Goal: Task Accomplishment & Management: Manage account settings

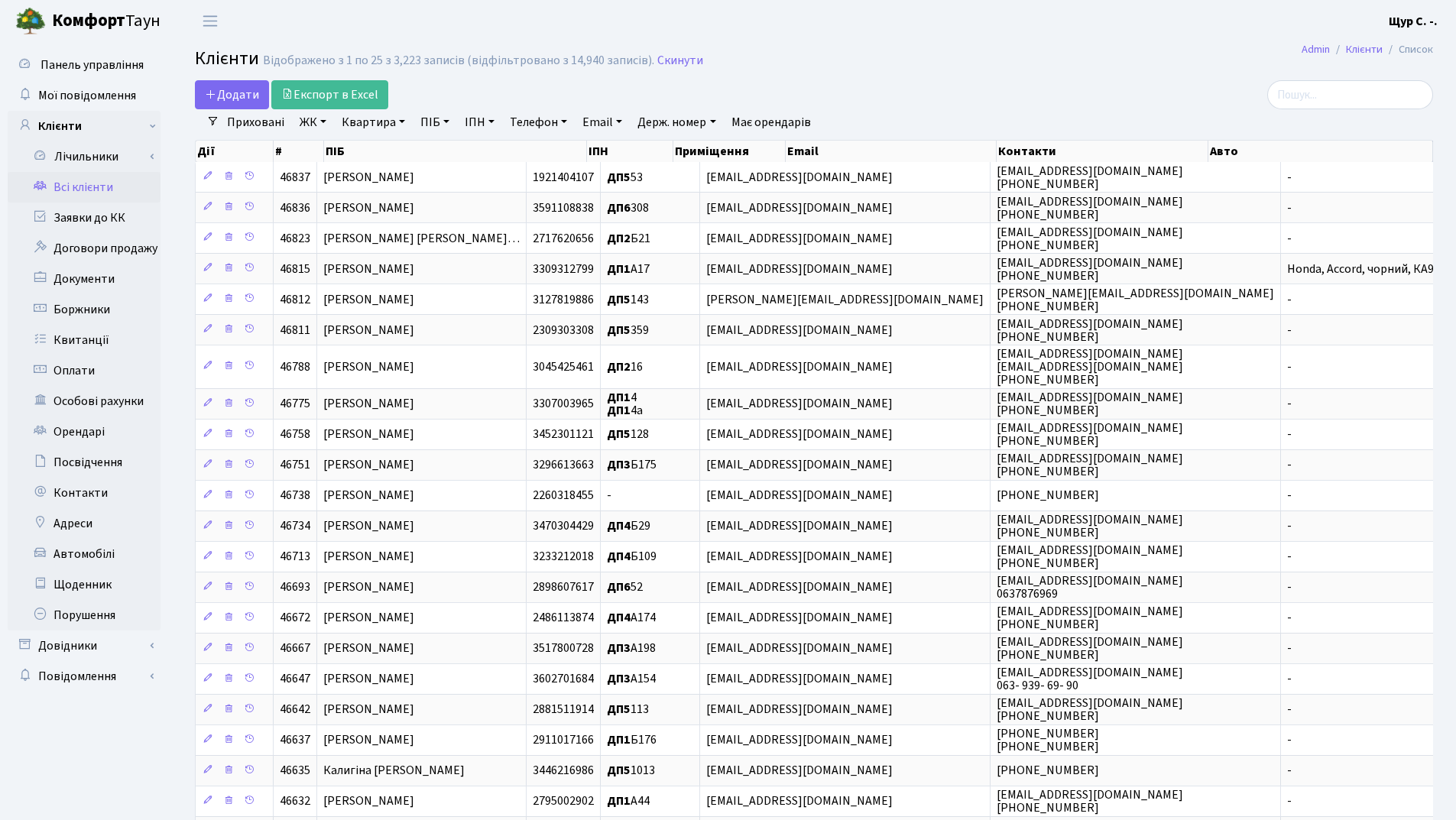
select select "25"
click at [114, 216] on link "Заявки до КК" at bounding box center [84, 217] width 153 height 31
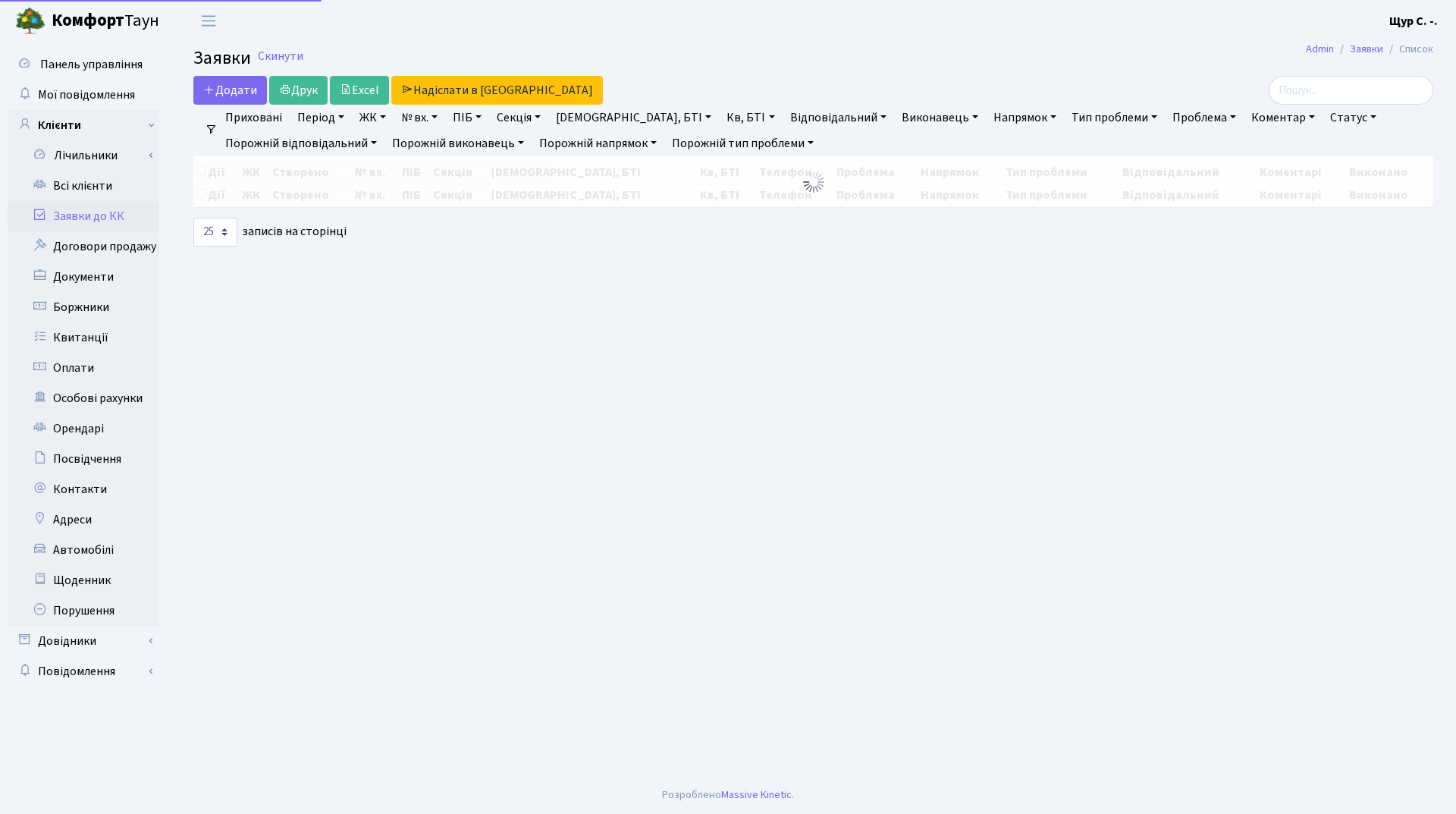
select select "25"
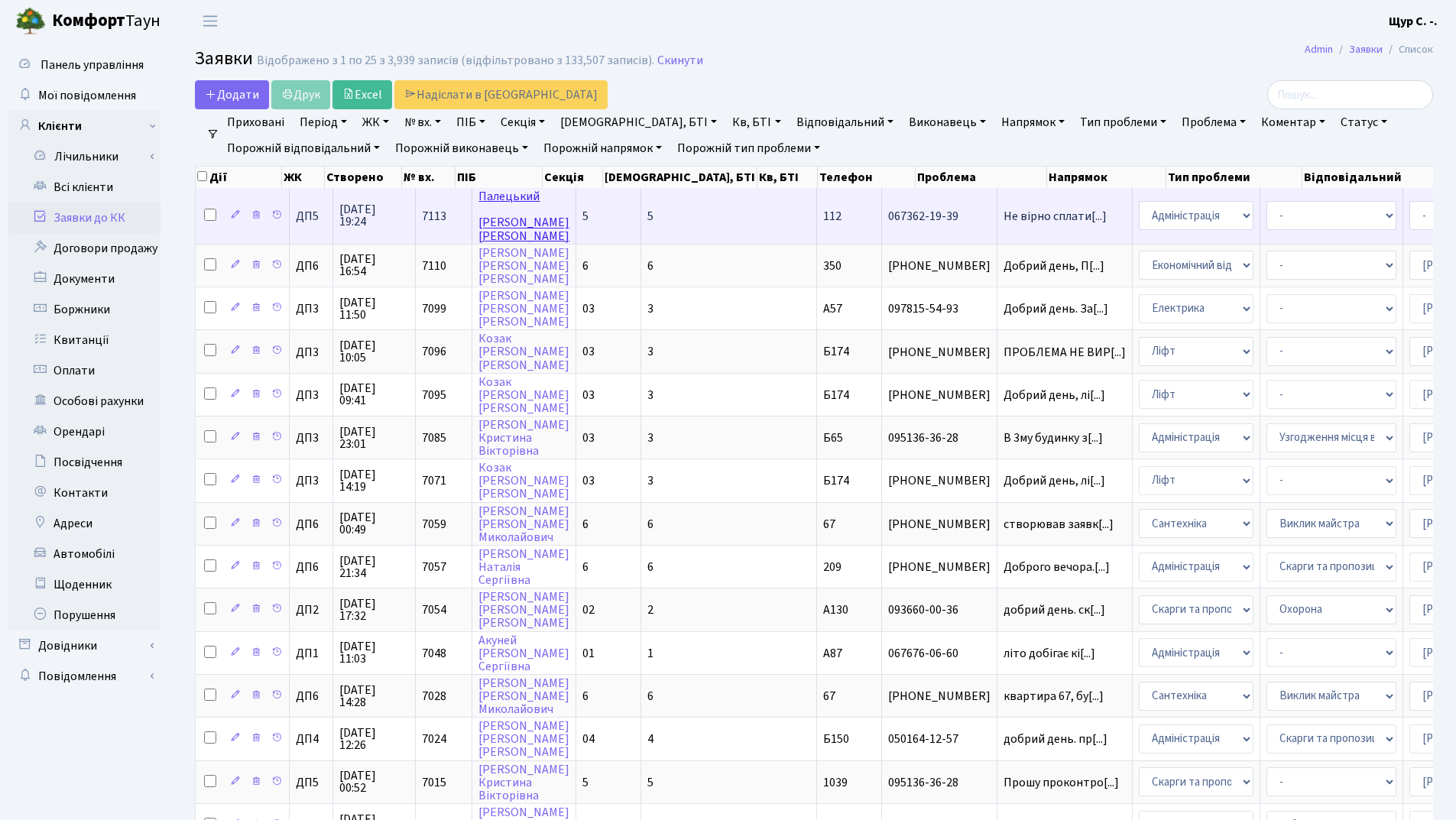
click at [495, 217] on link "Палецький Віктор Олександрович" at bounding box center [524, 216] width 91 height 56
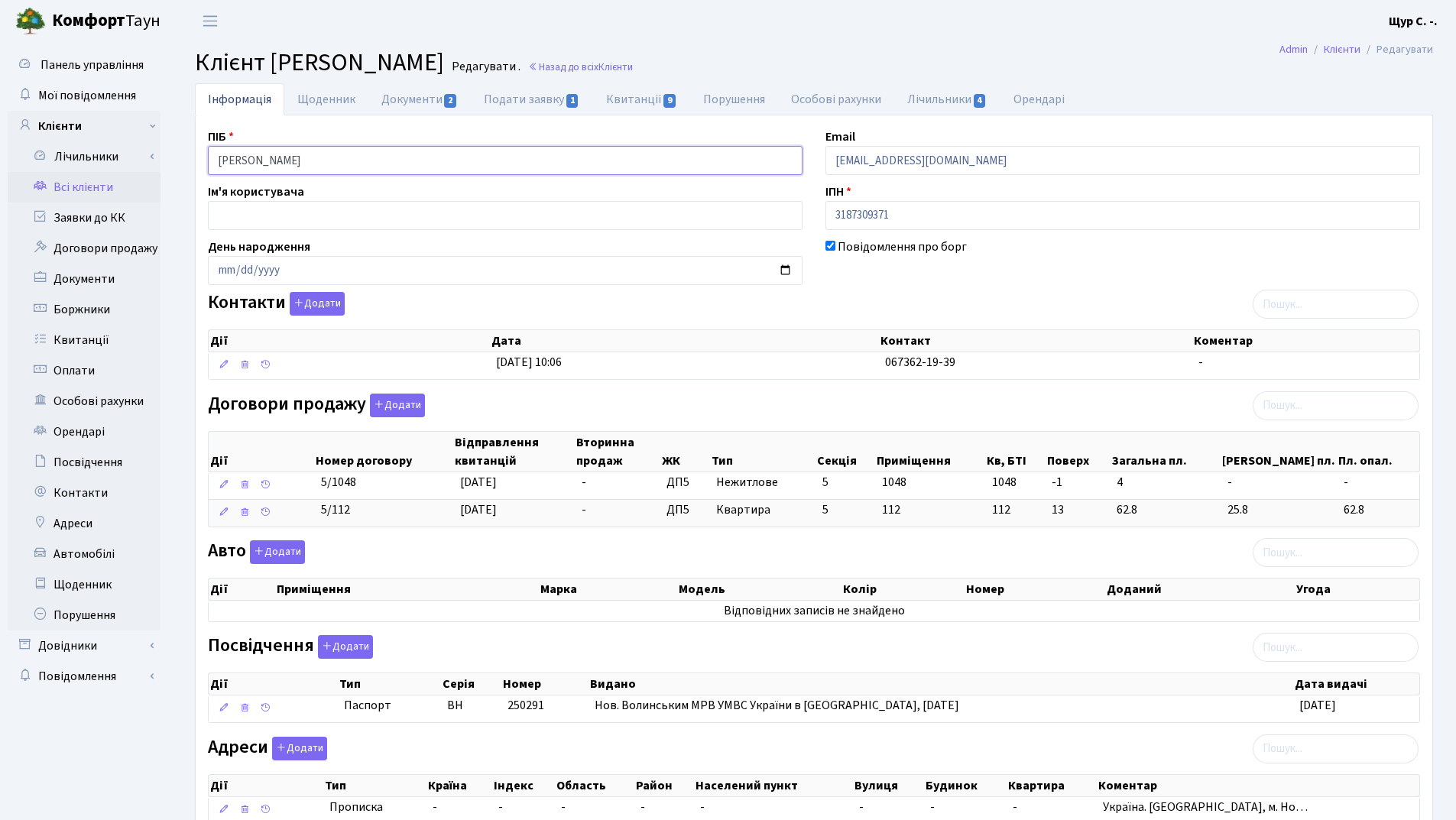
click at [279, 159] on input "Палецький Віктор Олександрович" at bounding box center [505, 160] width 595 height 29
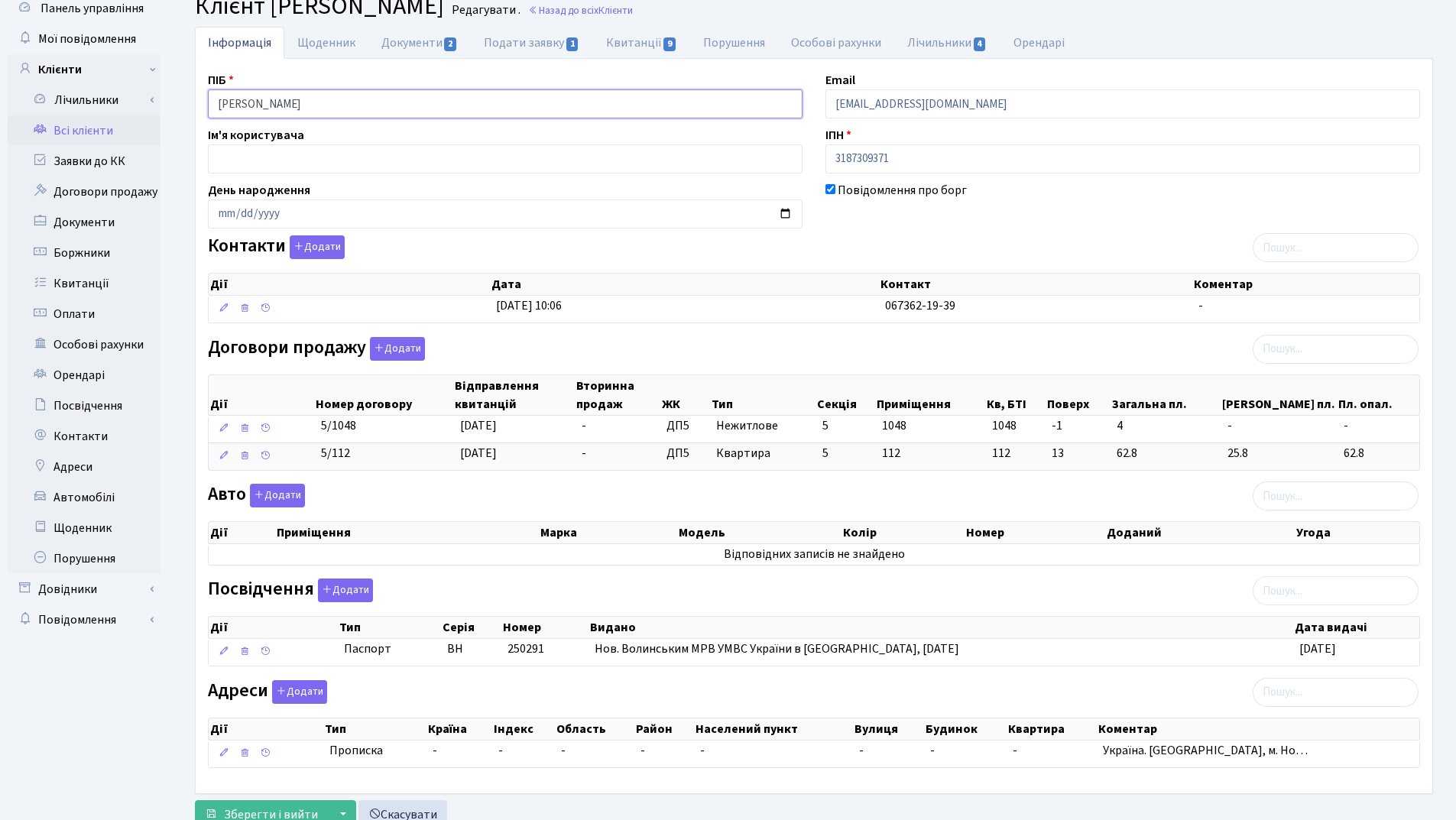
scroll to position [111, 0]
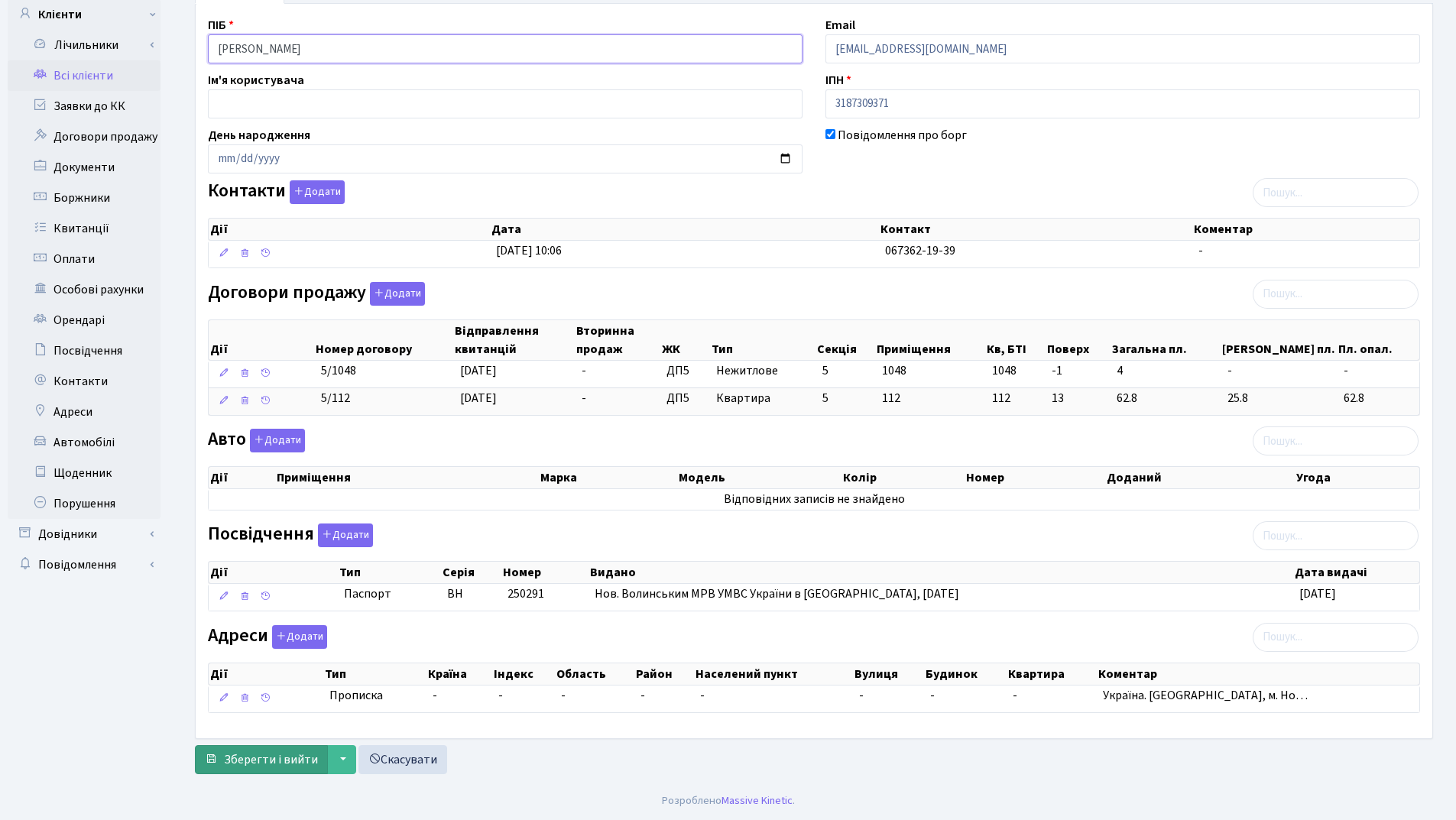
type input "Палецький Віктор Олександрович"
click at [285, 759] on span "Зберегти і вийти" at bounding box center [270, 759] width 94 height 17
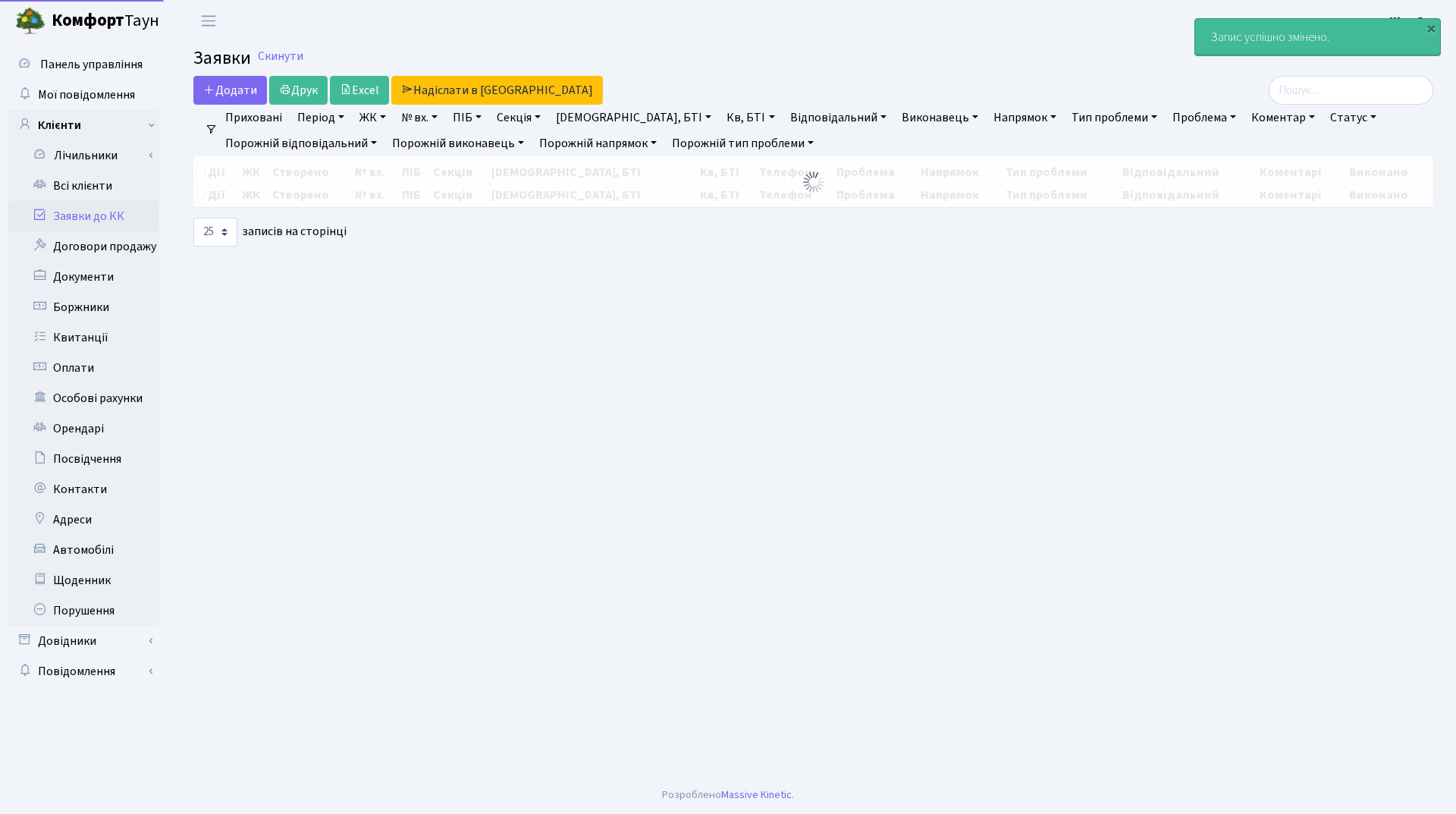
select select "25"
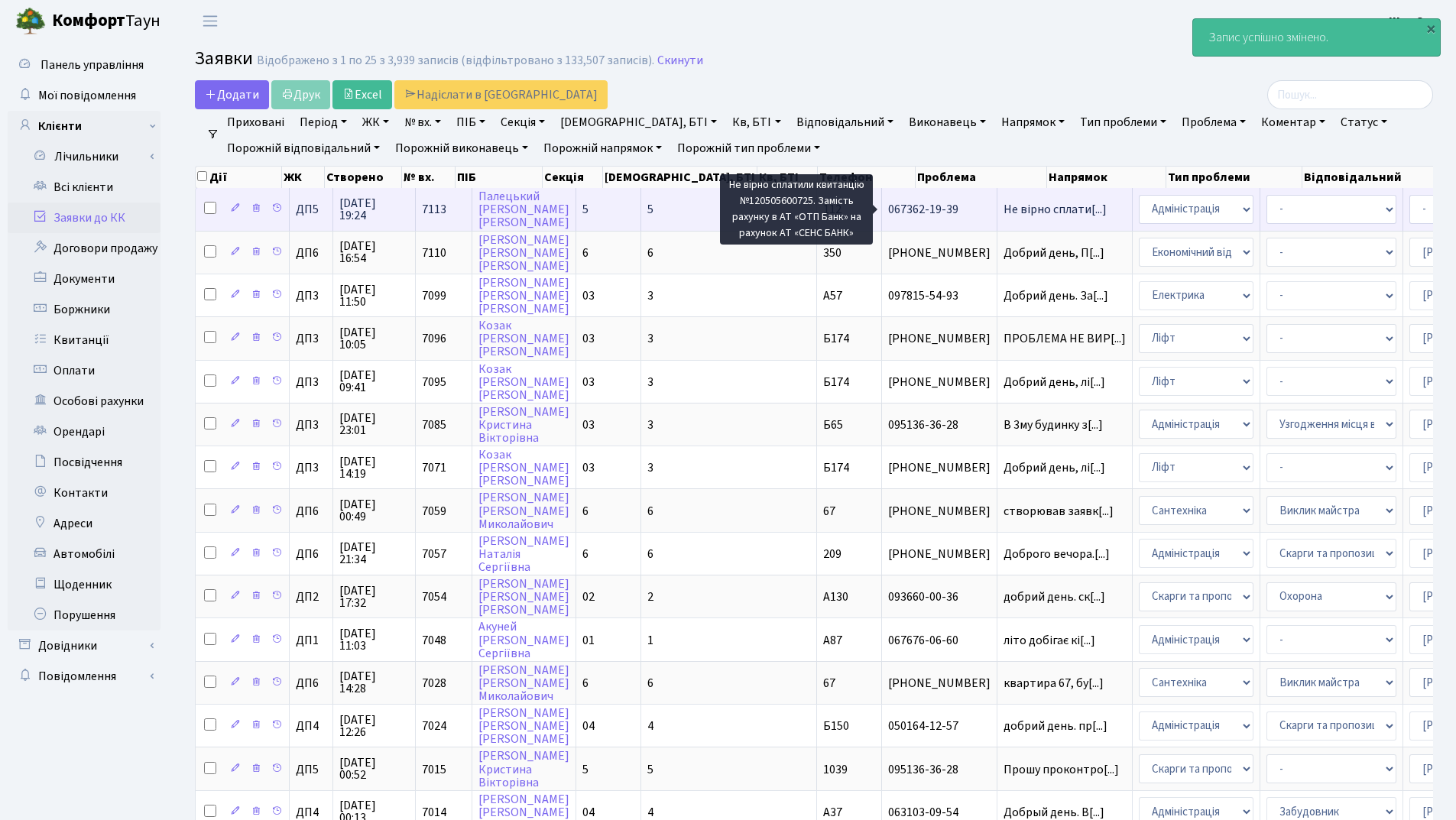
click at [1003, 212] on span "Не вірно сплати[...]" at bounding box center [1054, 209] width 103 height 17
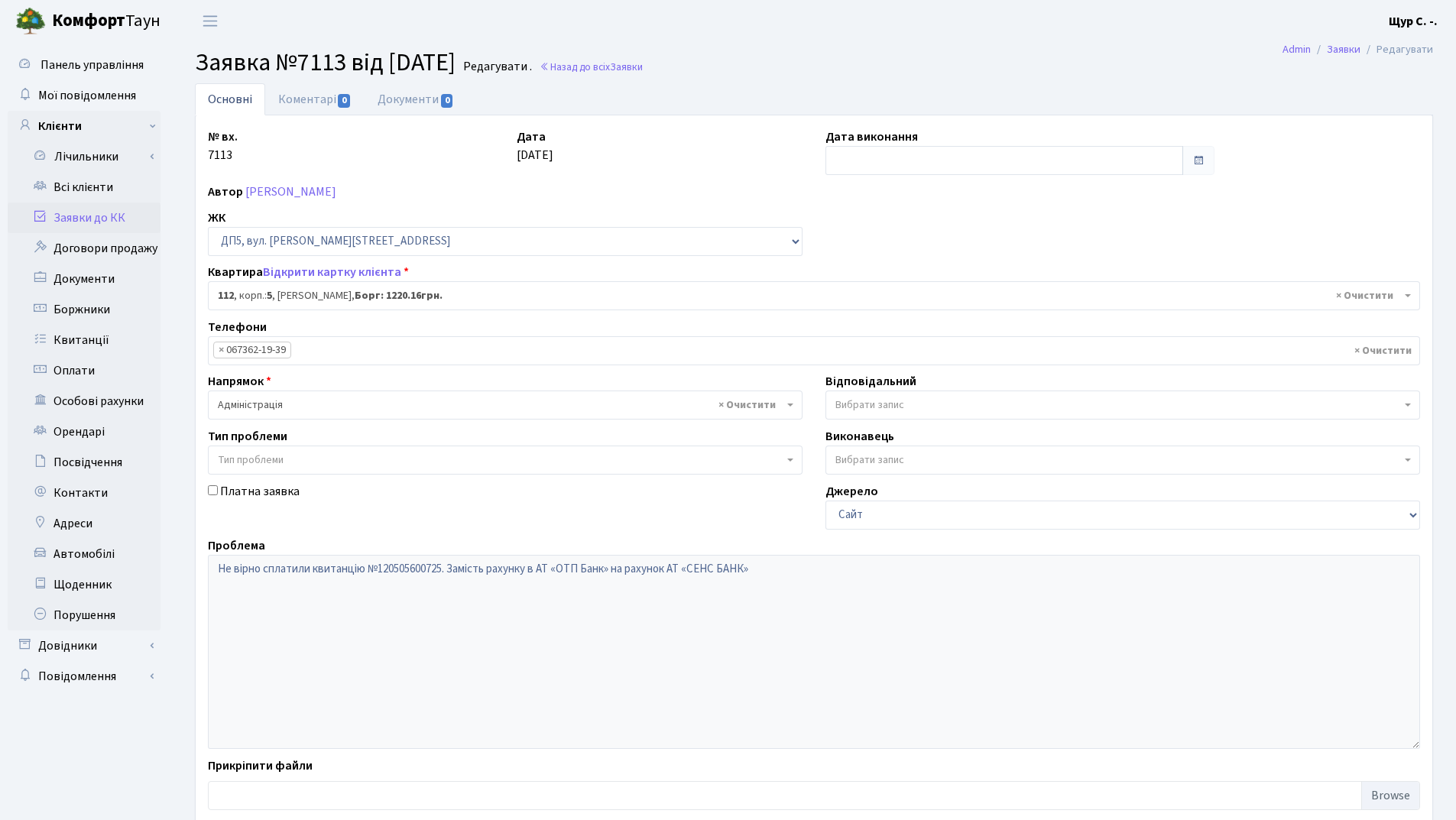
select select "45710"
click at [319, 191] on link "Палецький Віктор Олександрович" at bounding box center [291, 192] width 91 height 17
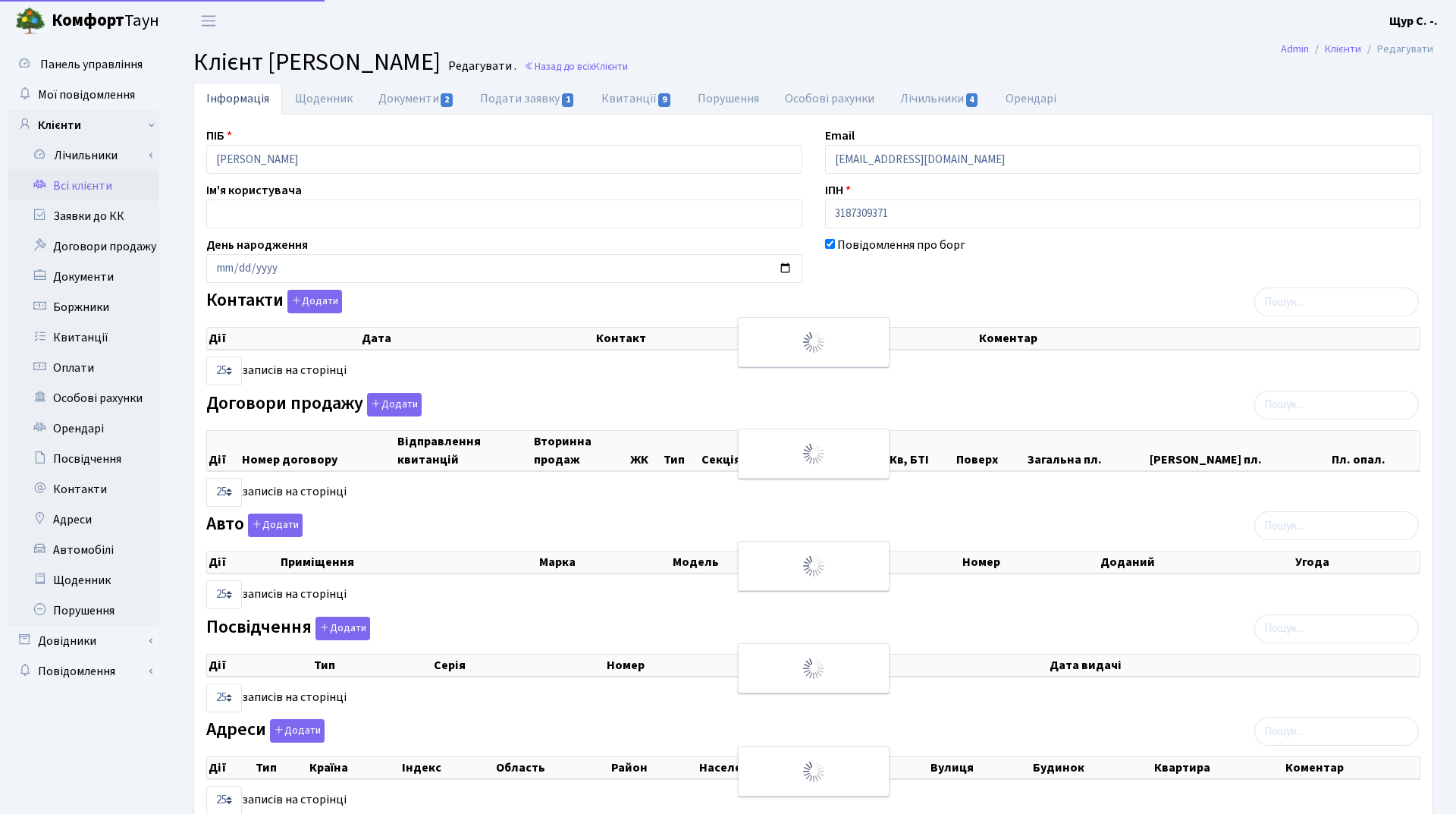
select select "25"
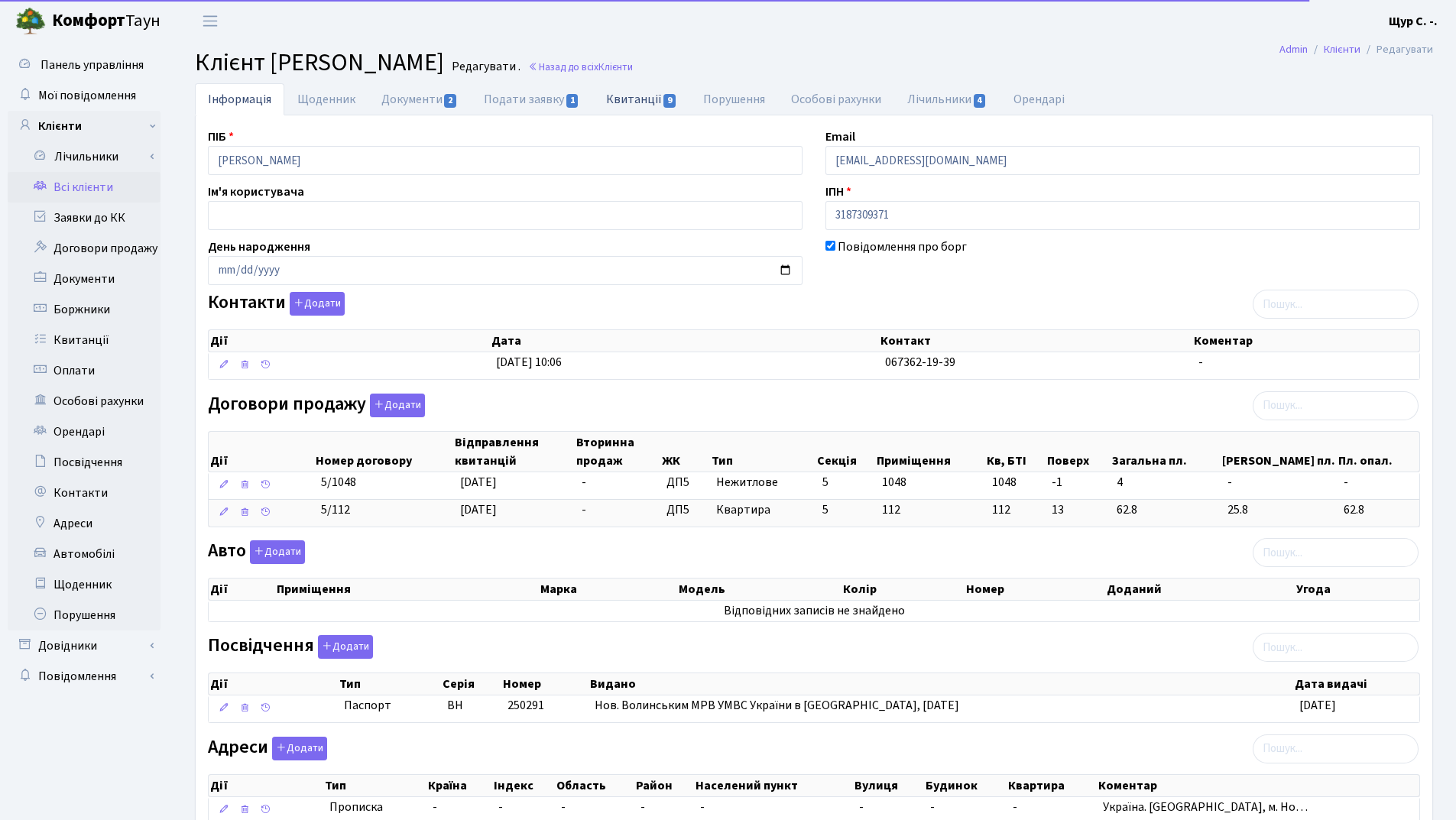
click at [654, 98] on link "Квитанції 9" at bounding box center [641, 99] width 97 height 32
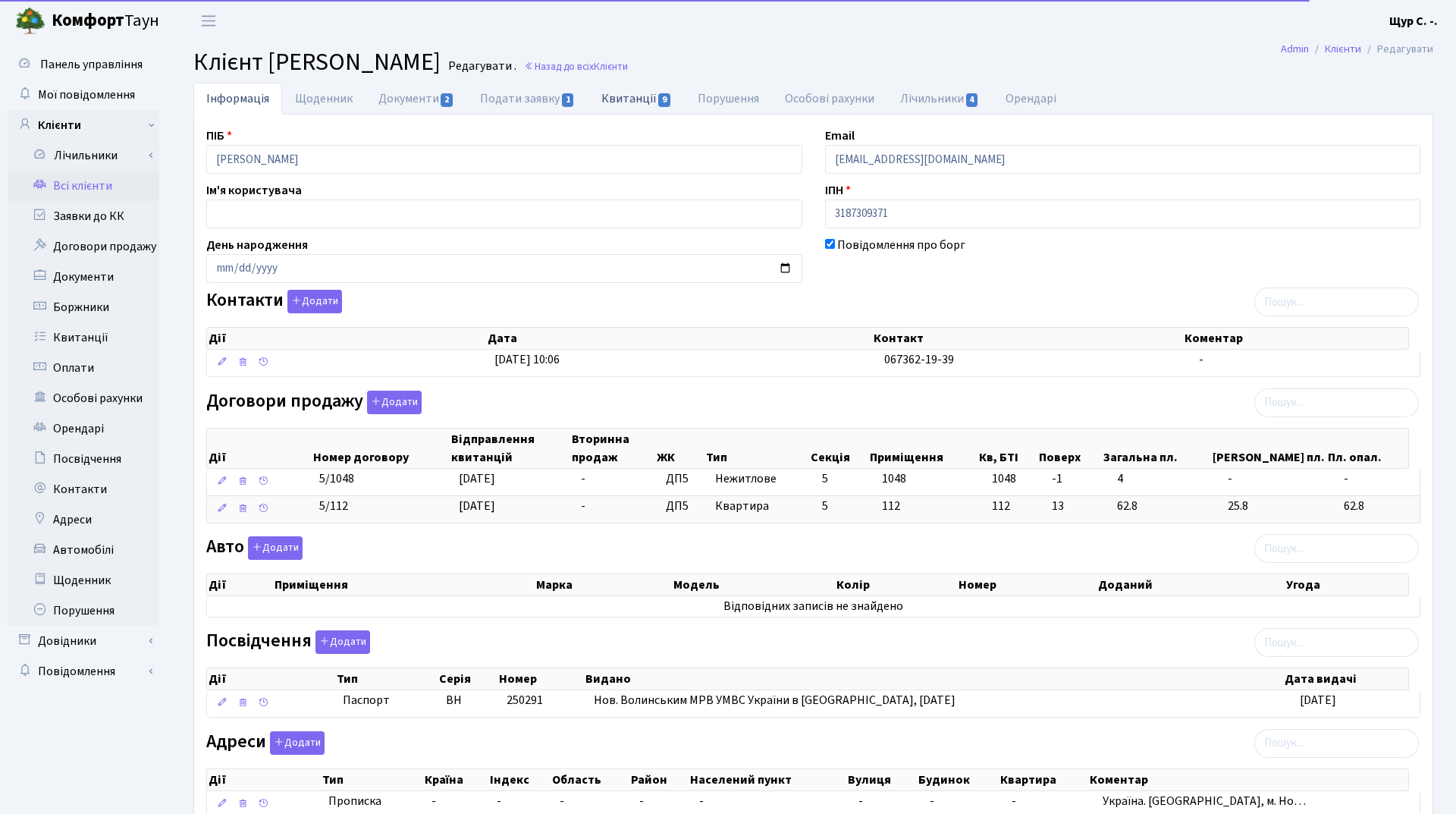
select select "25"
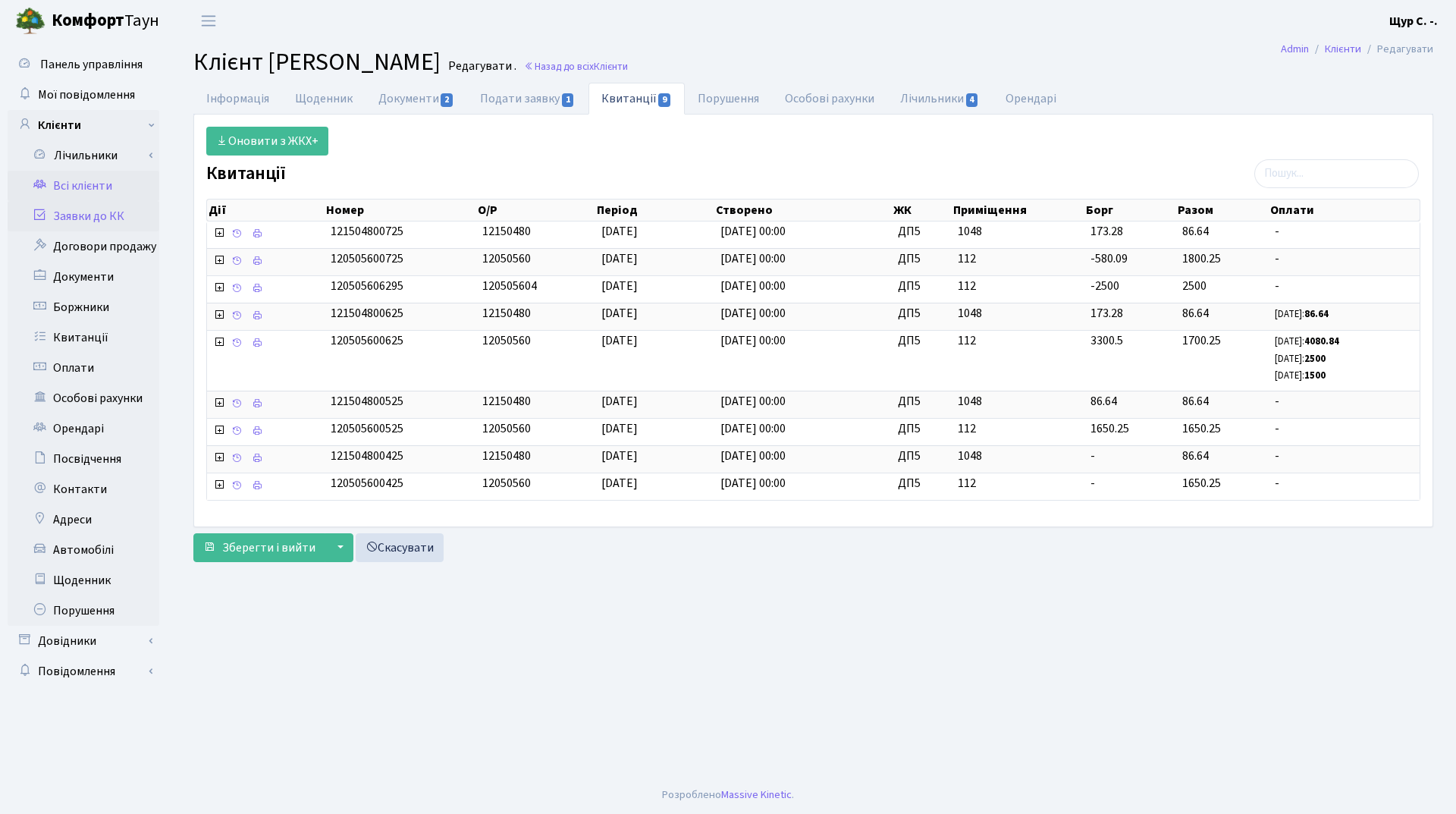
click at [119, 223] on link "Заявки до КК" at bounding box center [83, 216] width 152 height 30
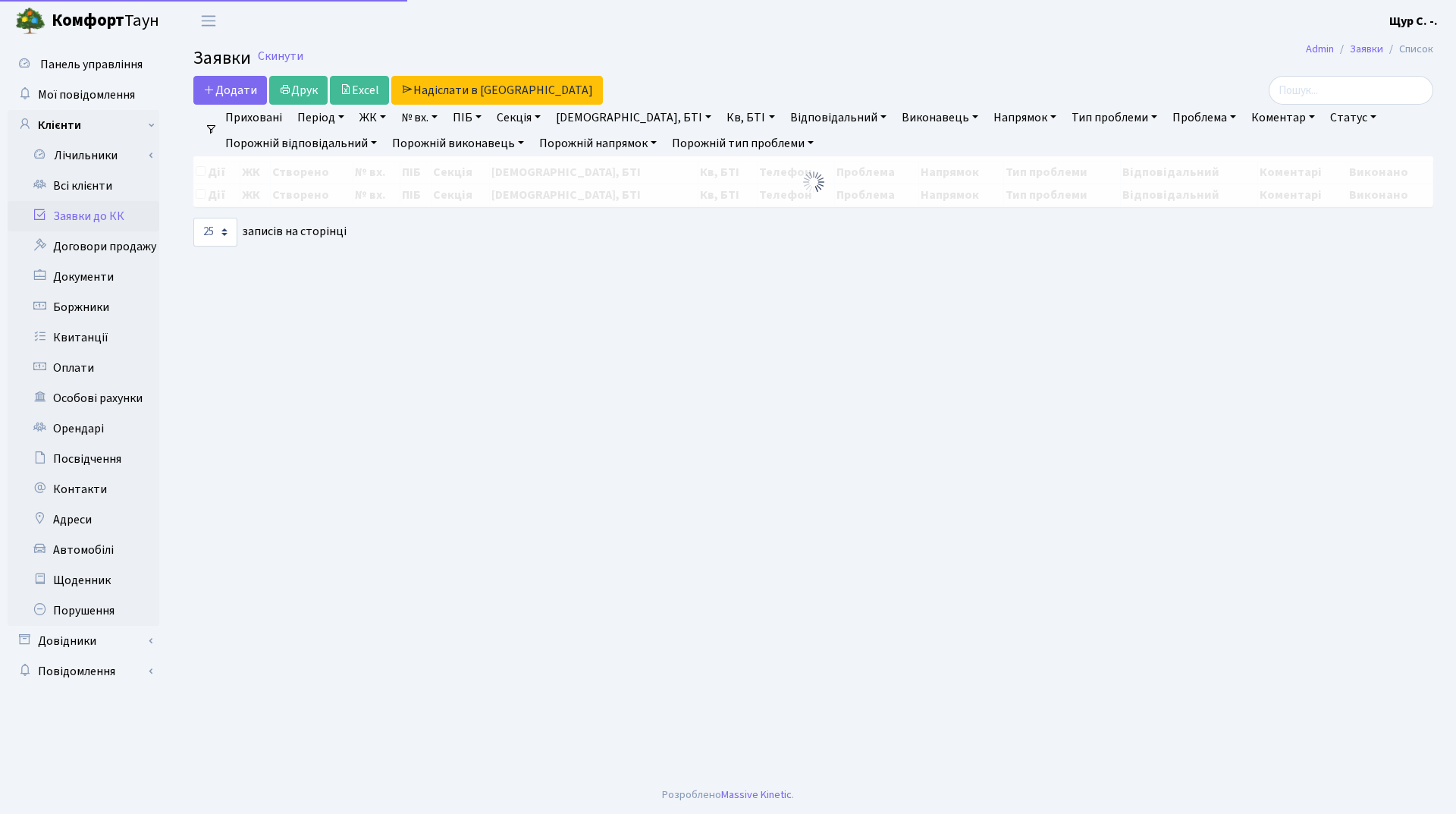
select select "25"
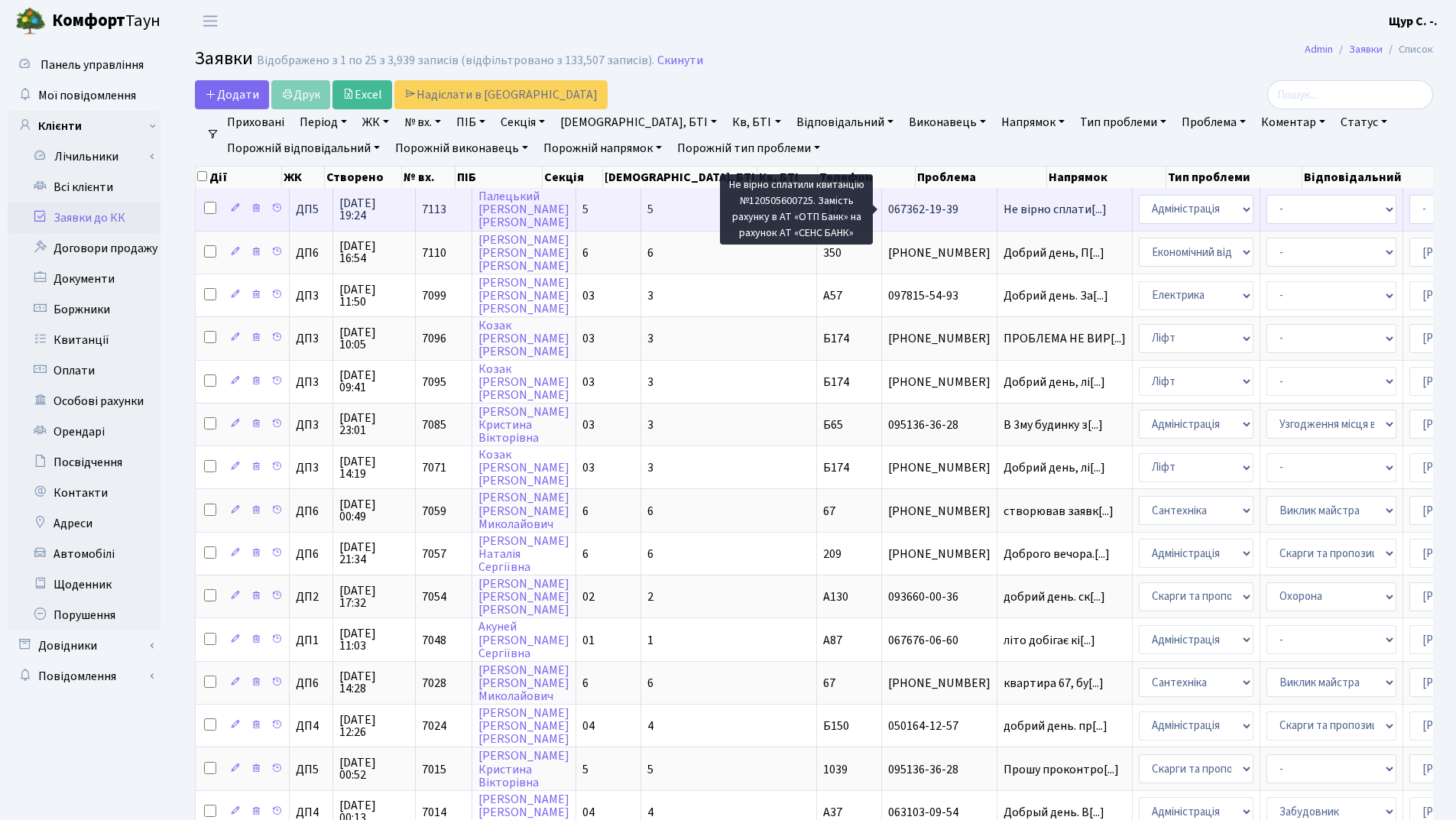
click at [1003, 208] on span "Не вірно сплати[...]" at bounding box center [1054, 209] width 103 height 17
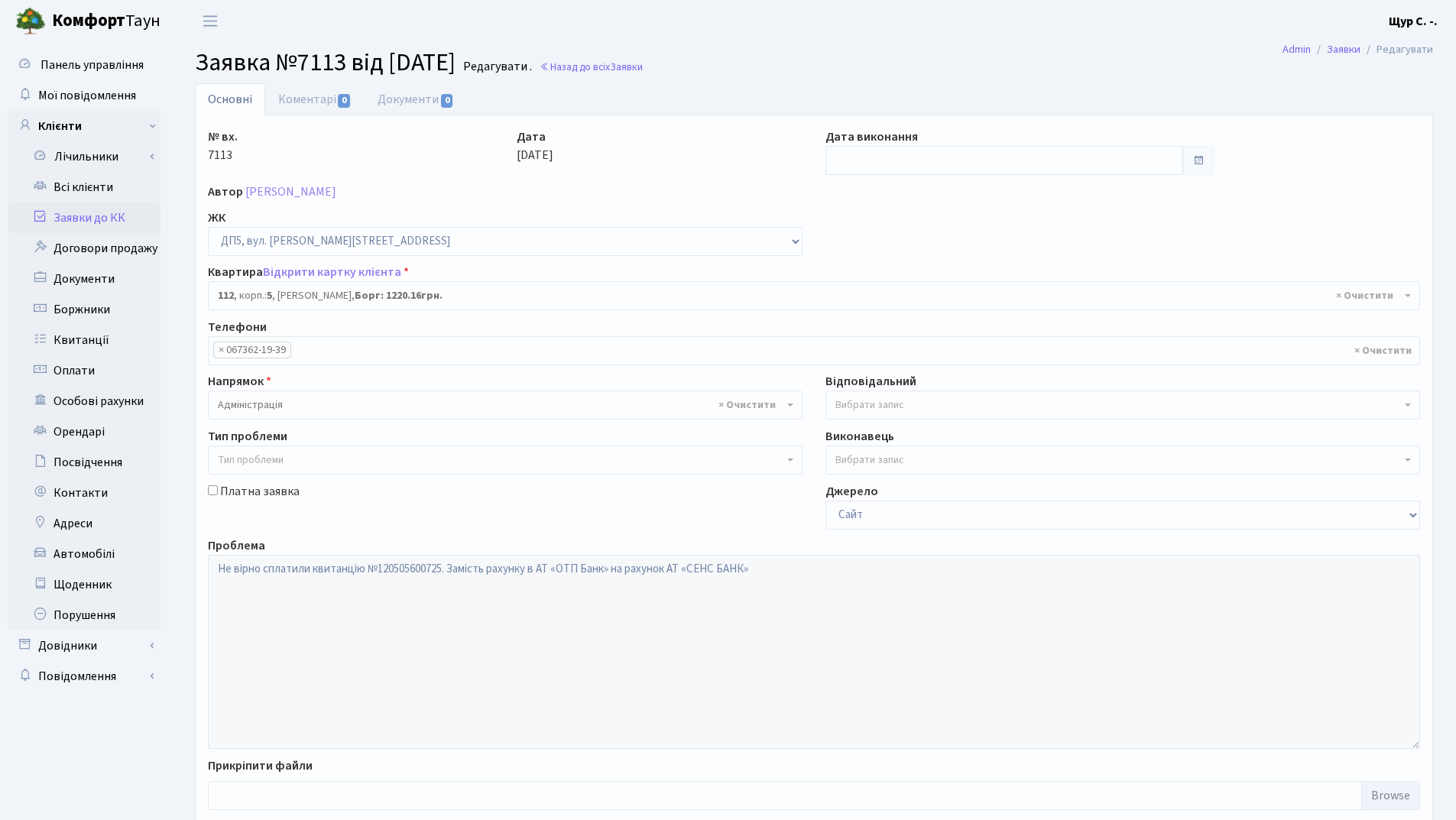
select select "45710"
click at [85, 216] on link "Заявки до КК" at bounding box center [84, 217] width 153 height 31
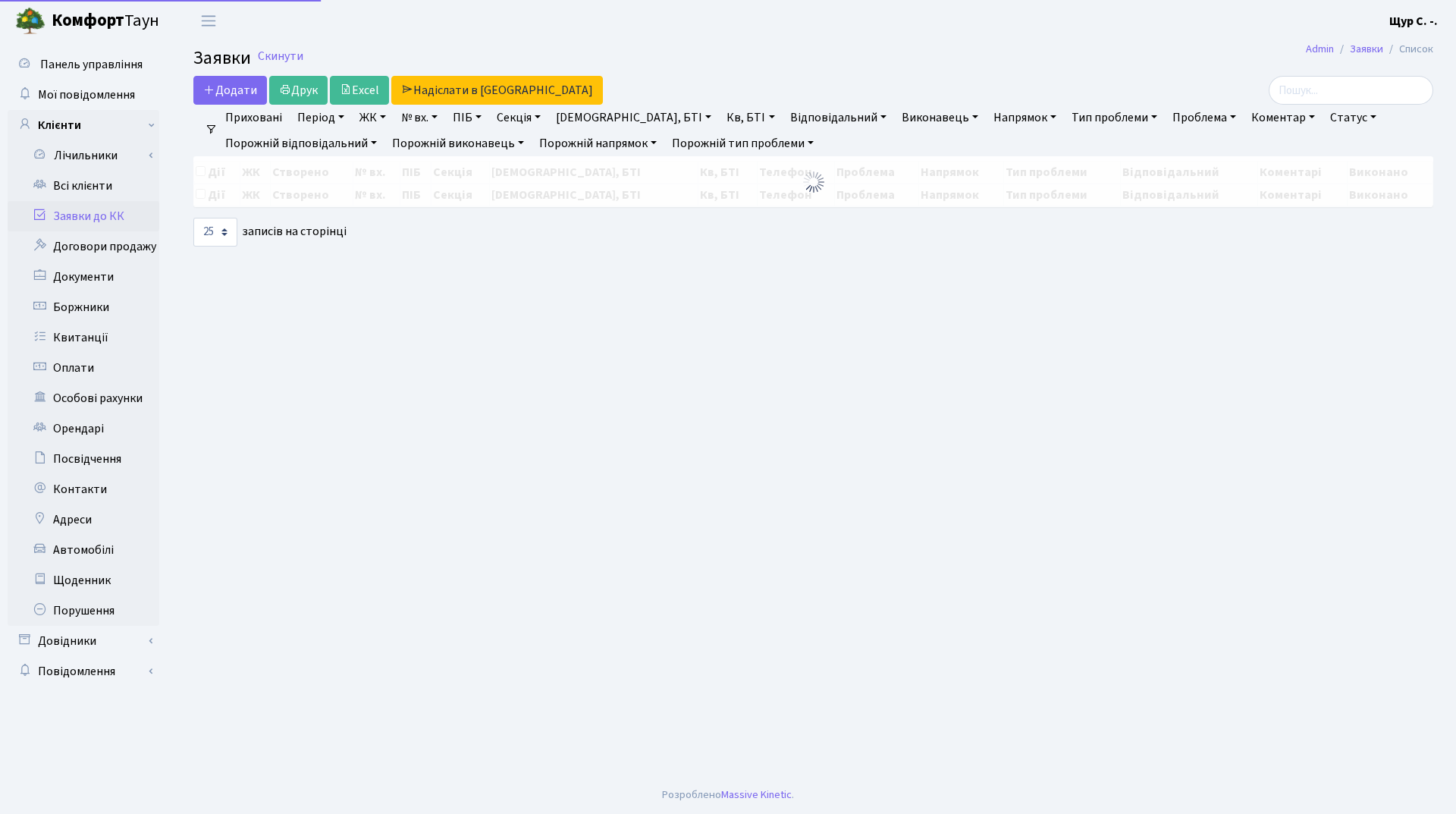
select select "25"
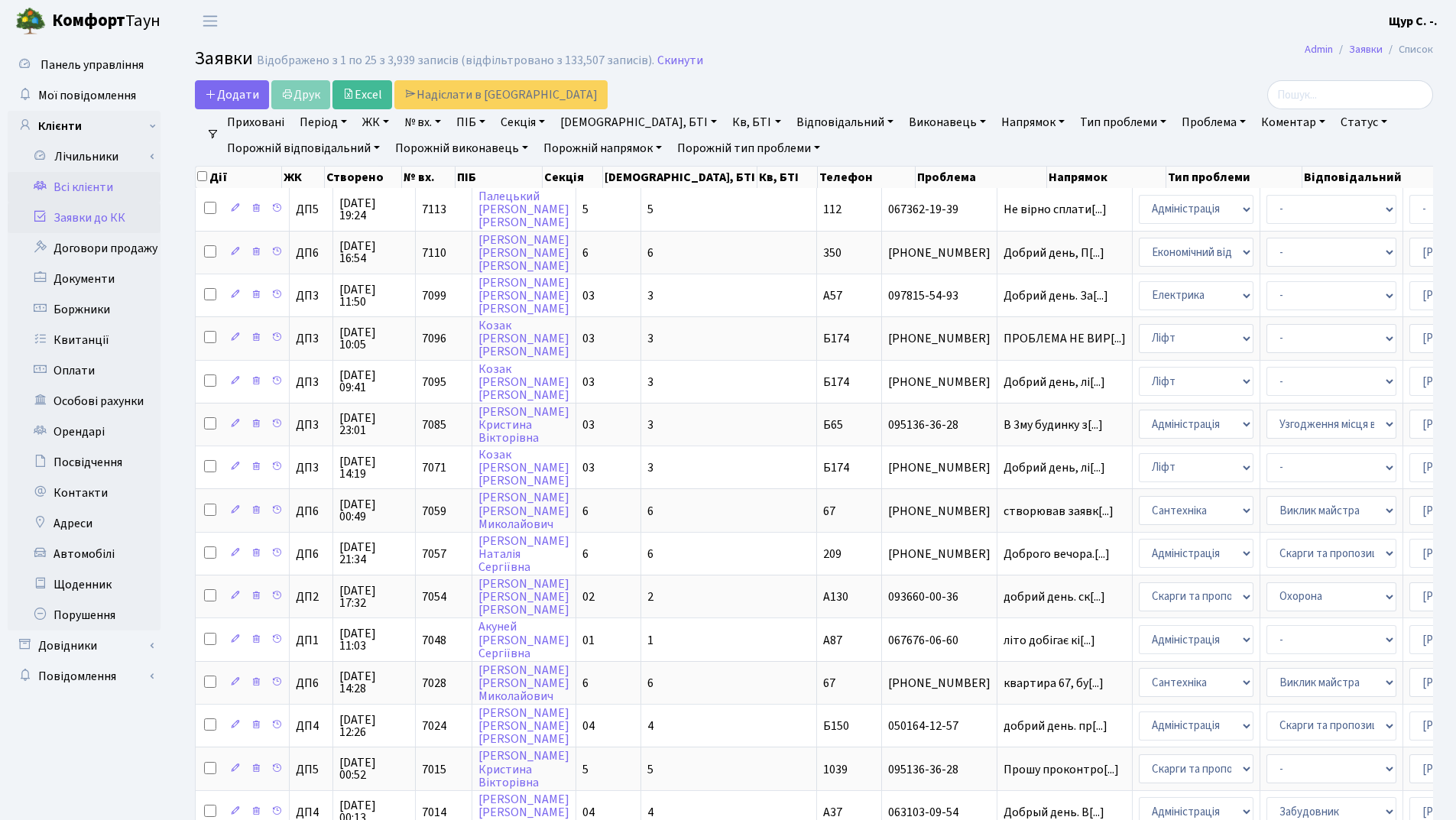
click at [56, 190] on link "Всі клієнти" at bounding box center [84, 187] width 153 height 31
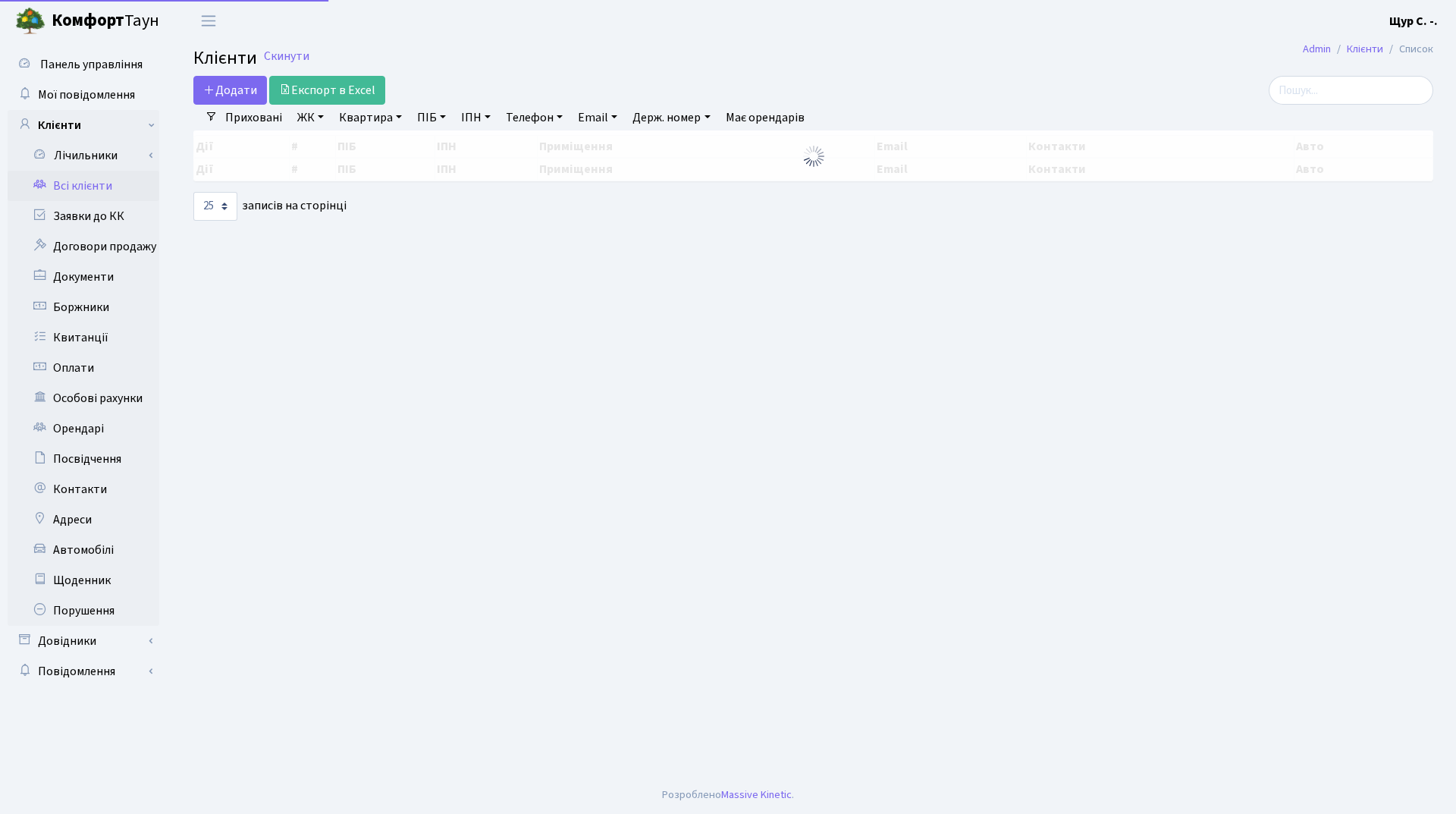
select select "25"
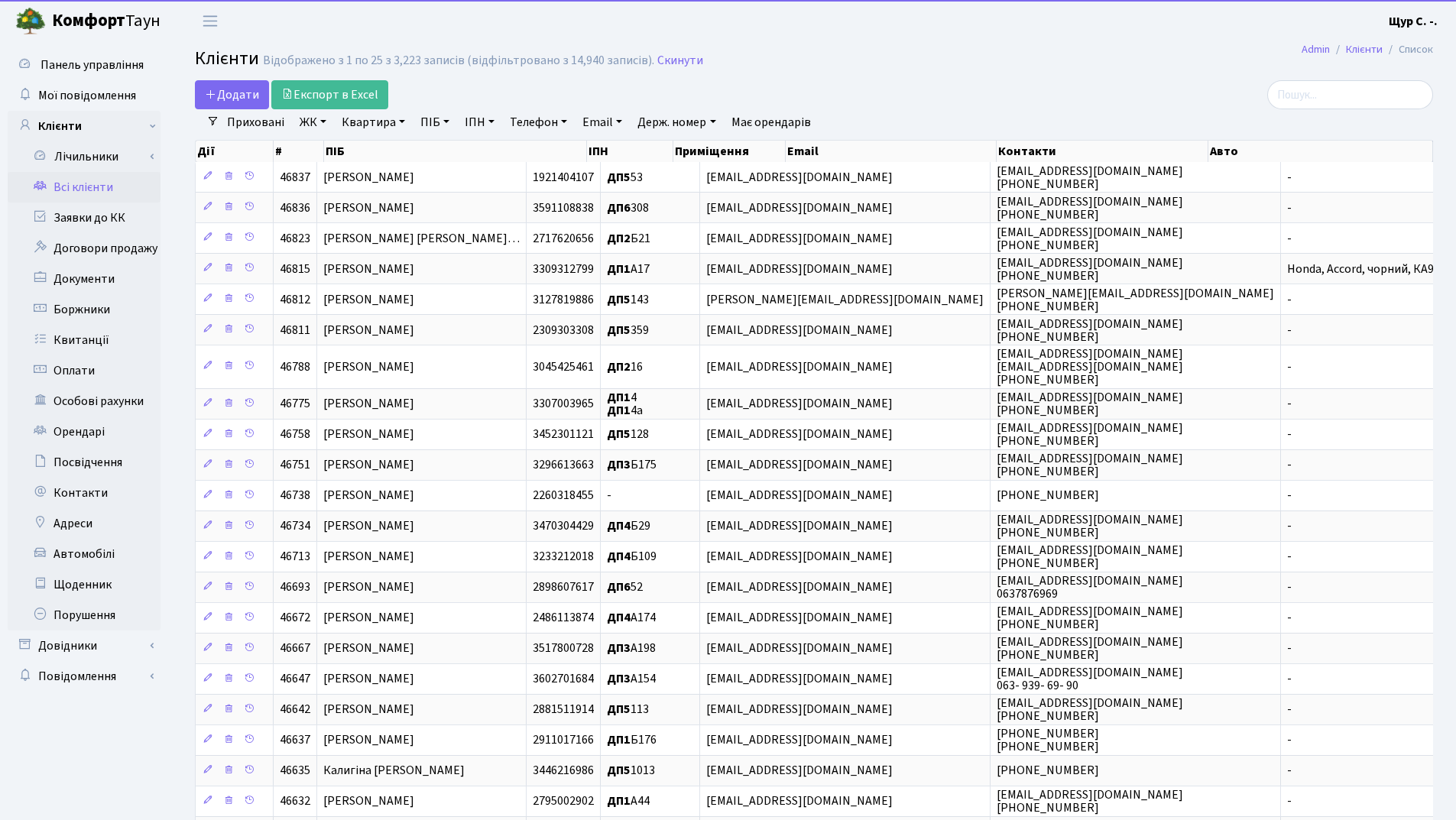
click at [387, 124] on link "Квартира" at bounding box center [373, 122] width 75 height 26
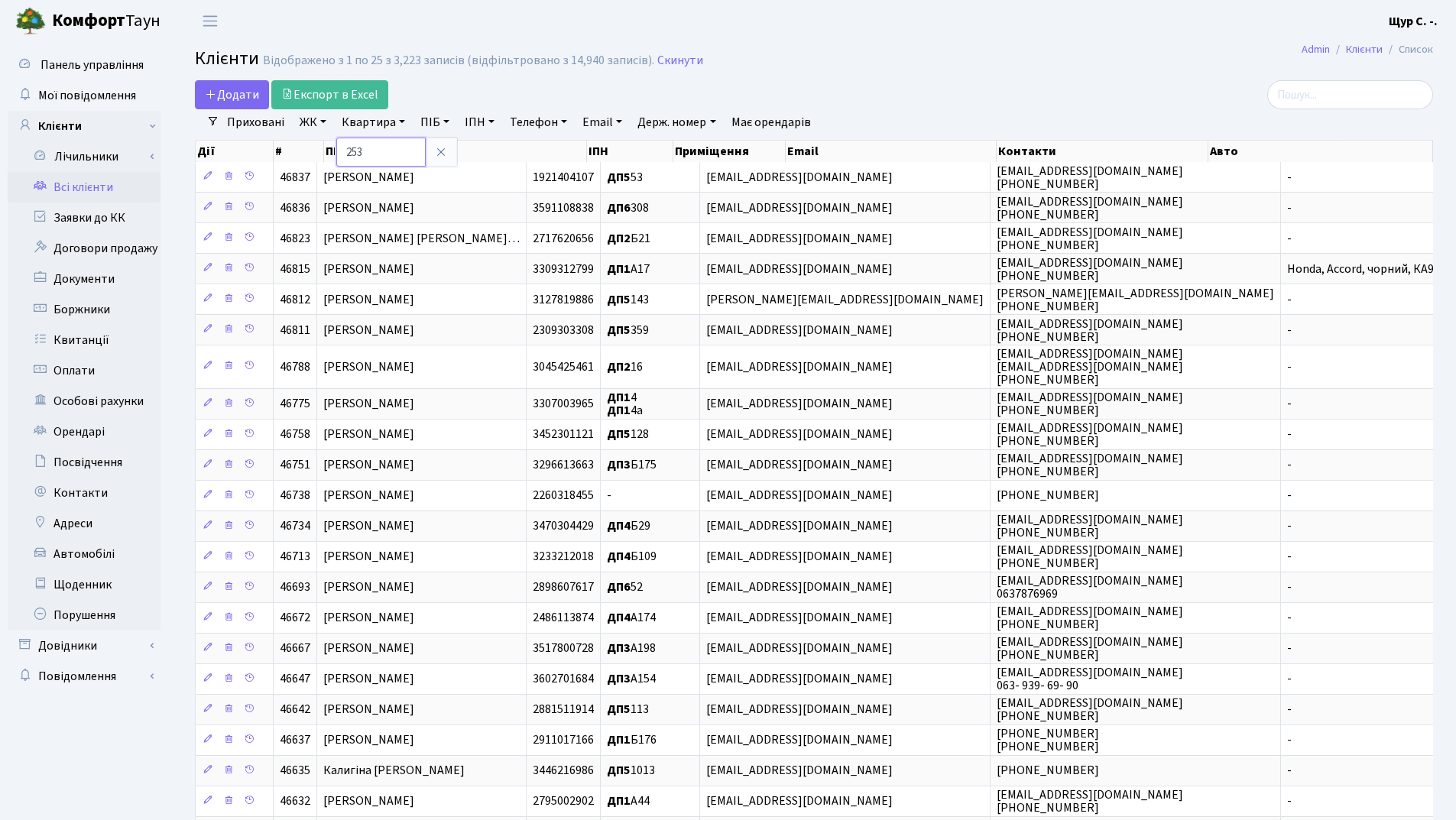
type input "253"
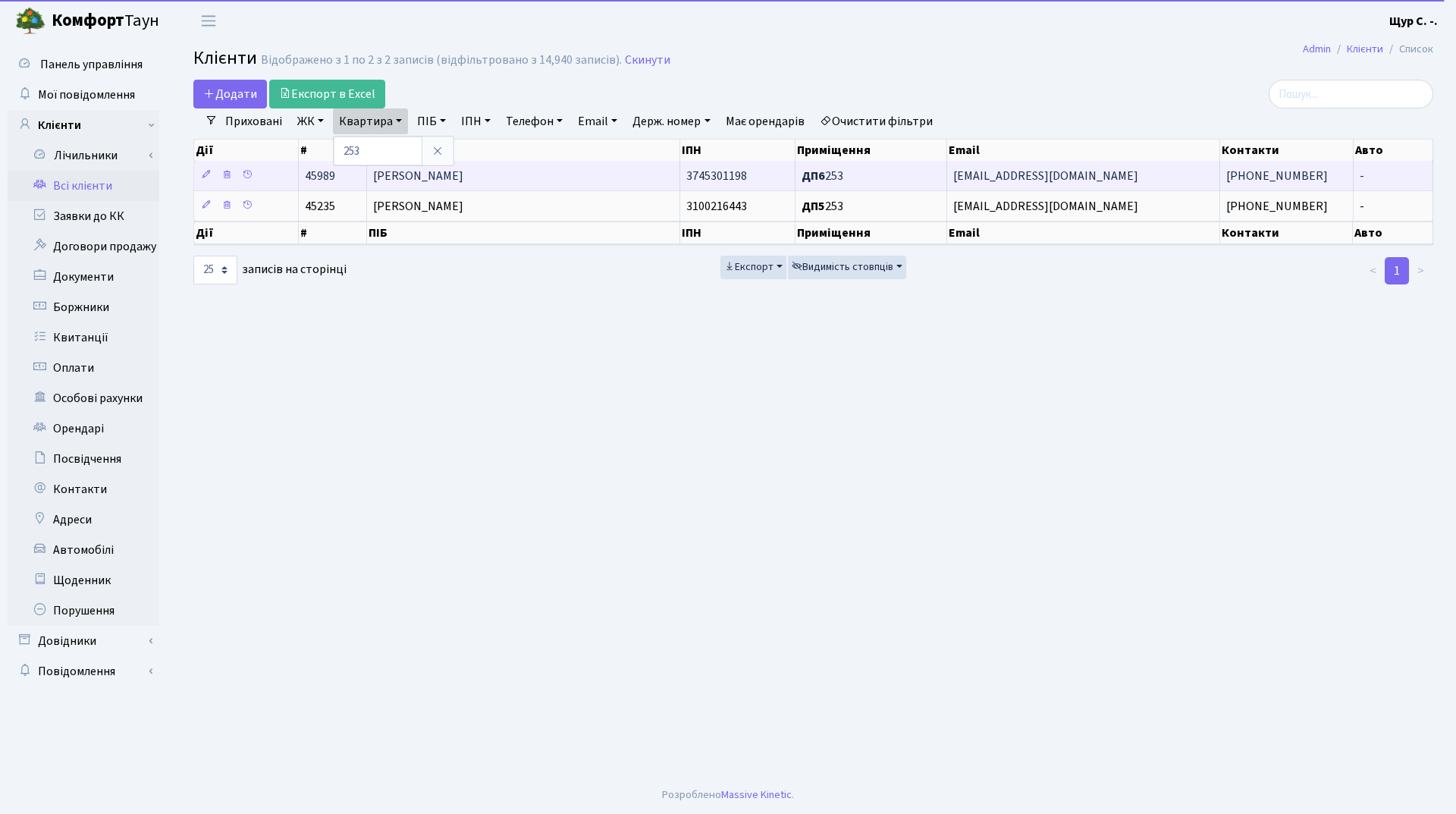
click at [464, 180] on span "[PERSON_NAME]" at bounding box center [418, 176] width 91 height 16
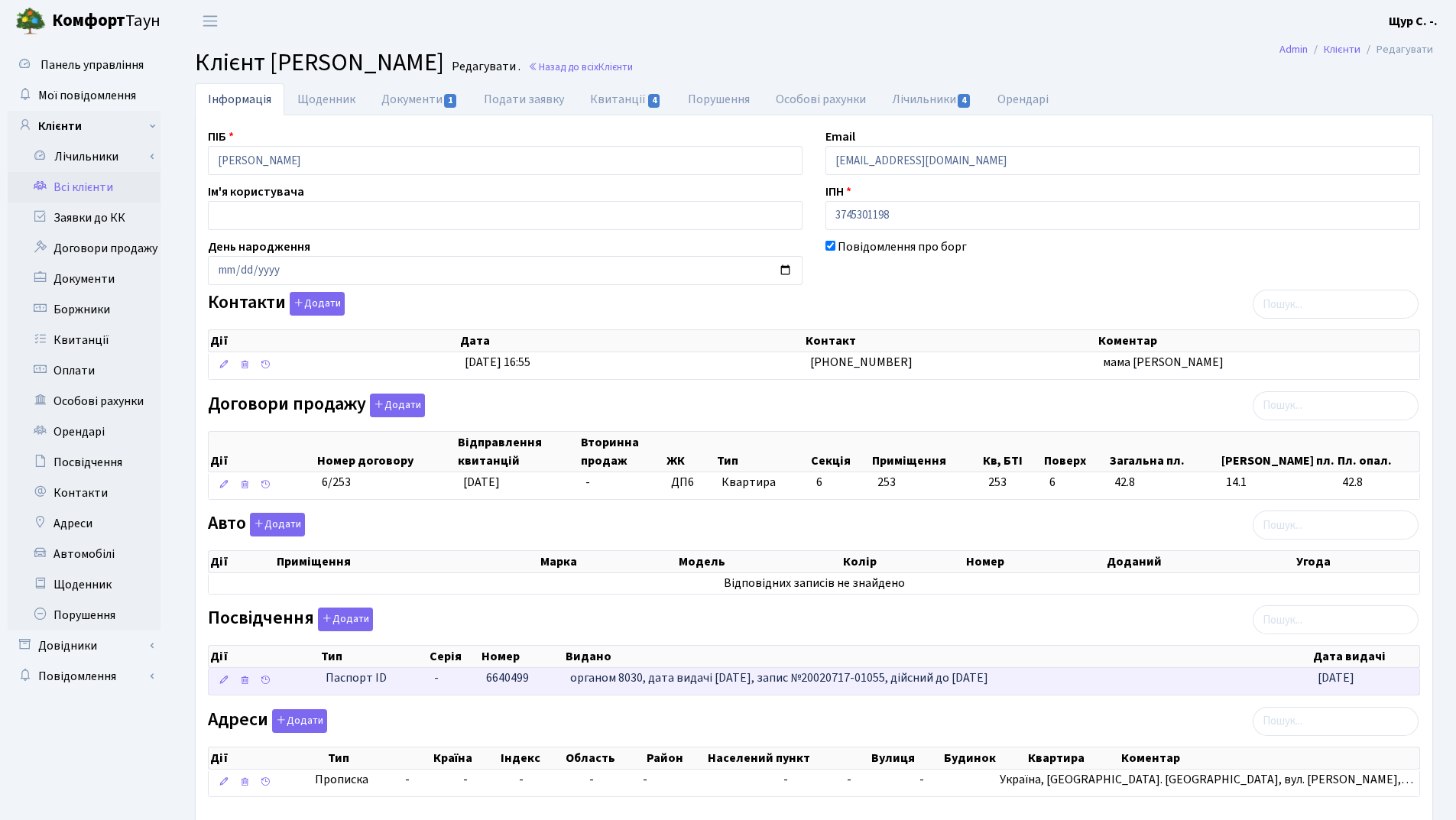
click at [512, 685] on span "6640499" at bounding box center [508, 678] width 43 height 17
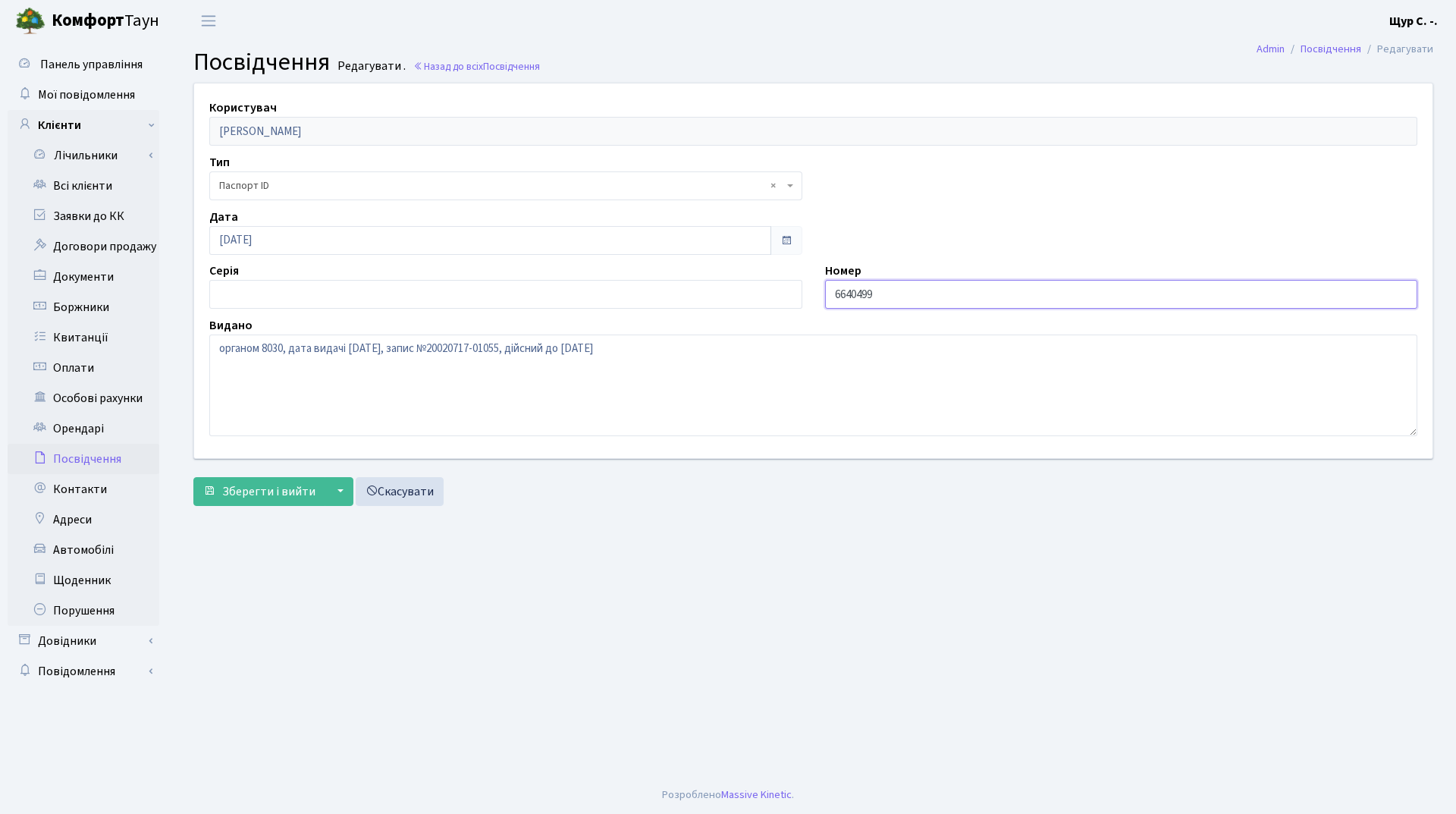
click at [832, 294] on input "6640499" at bounding box center [1122, 294] width 593 height 29
type input "006640499"
click at [259, 490] on span "Зберегти і вийти" at bounding box center [268, 492] width 93 height 16
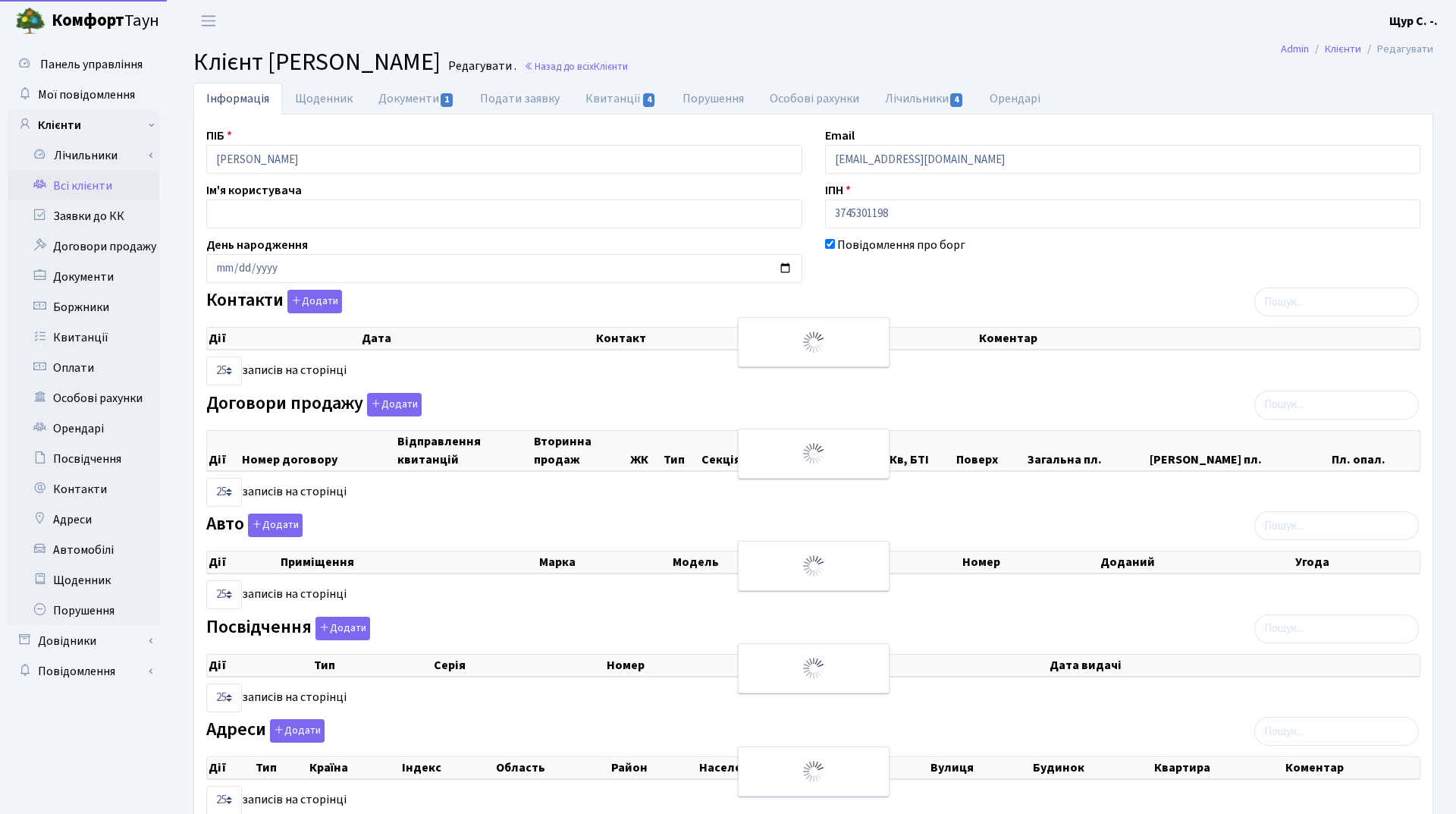
select select "25"
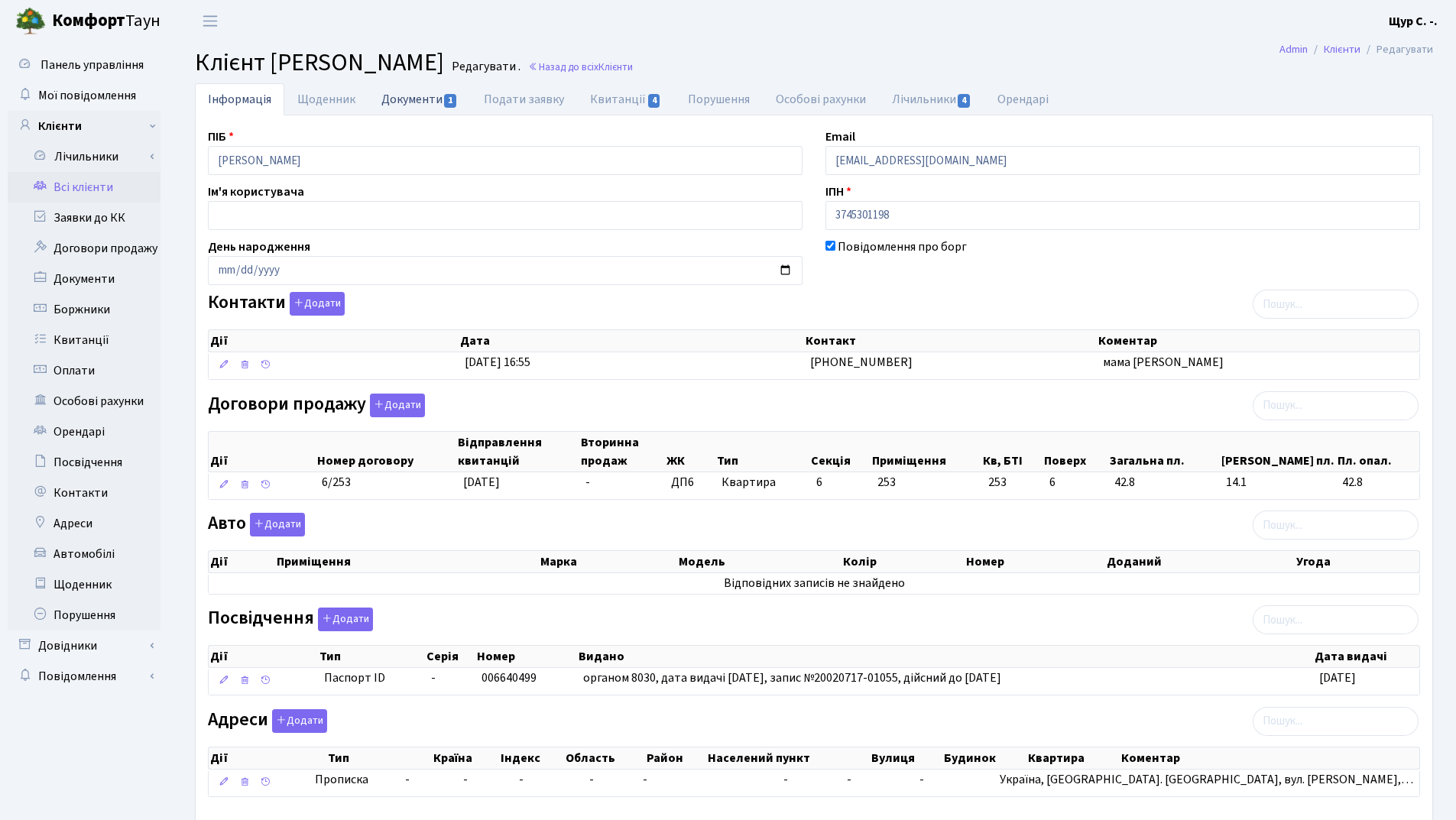
click at [421, 95] on link "Документи 1" at bounding box center [419, 99] width 102 height 32
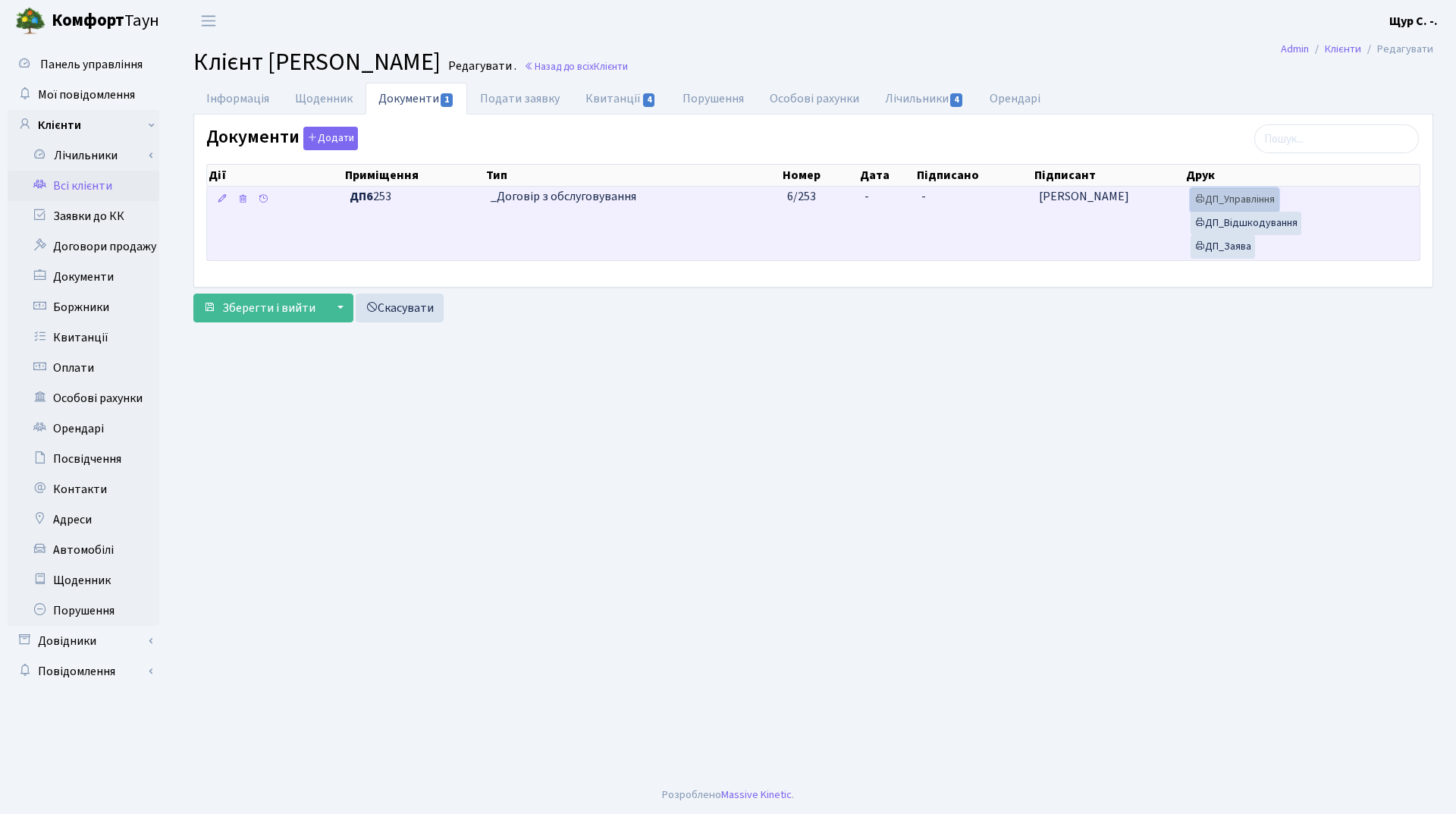
click at [1248, 204] on link "ДП_Управління" at bounding box center [1234, 199] width 88 height 24
click at [1237, 197] on link "ДП_Управління" at bounding box center [1234, 199] width 88 height 24
click at [1263, 218] on link "ДП_Відшкодування" at bounding box center [1246, 223] width 110 height 24
click at [1238, 242] on link "ДП_Заява" at bounding box center [1223, 247] width 64 height 24
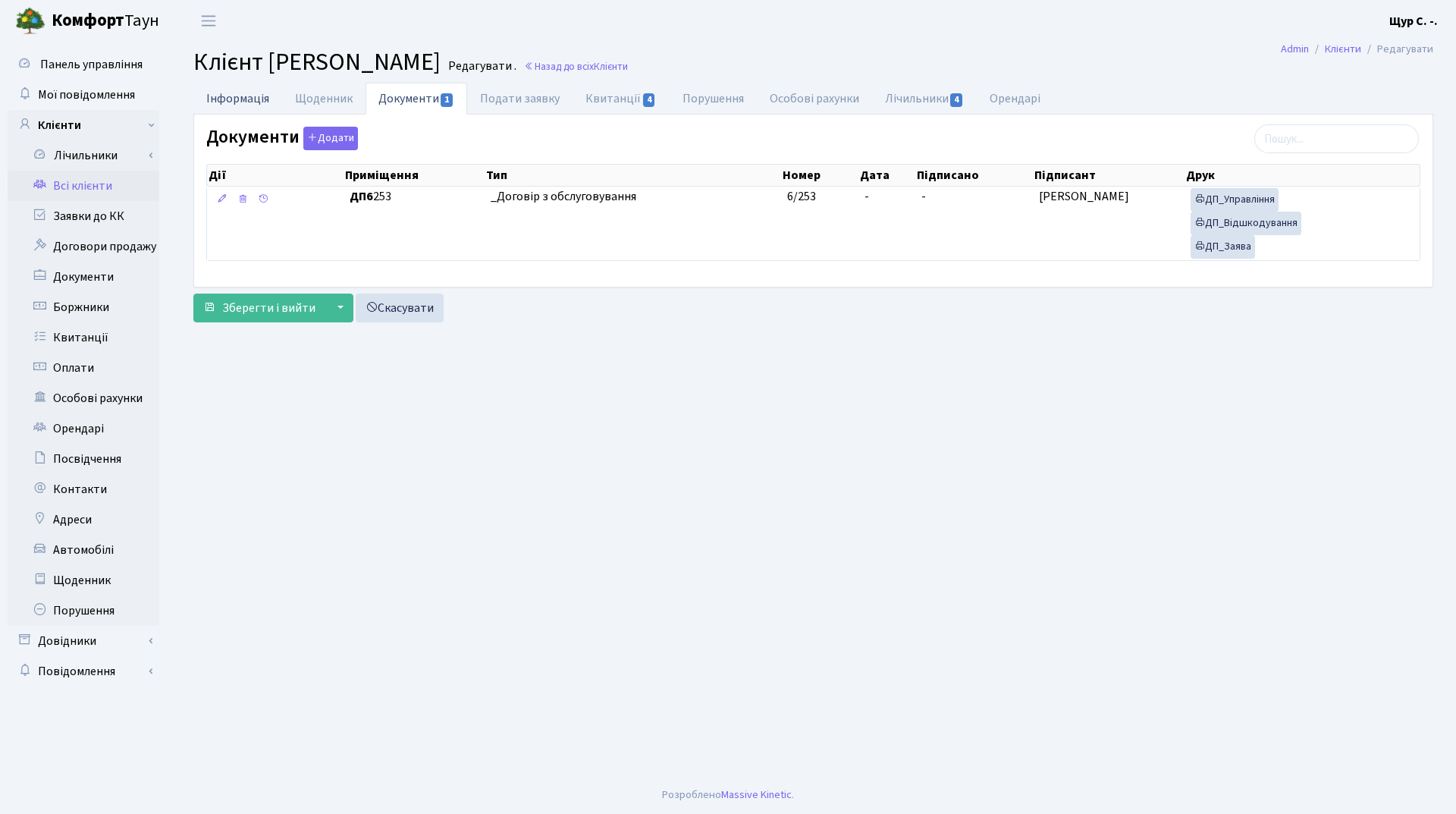
click at [233, 101] on link "Інформація" at bounding box center [238, 98] width 89 height 31
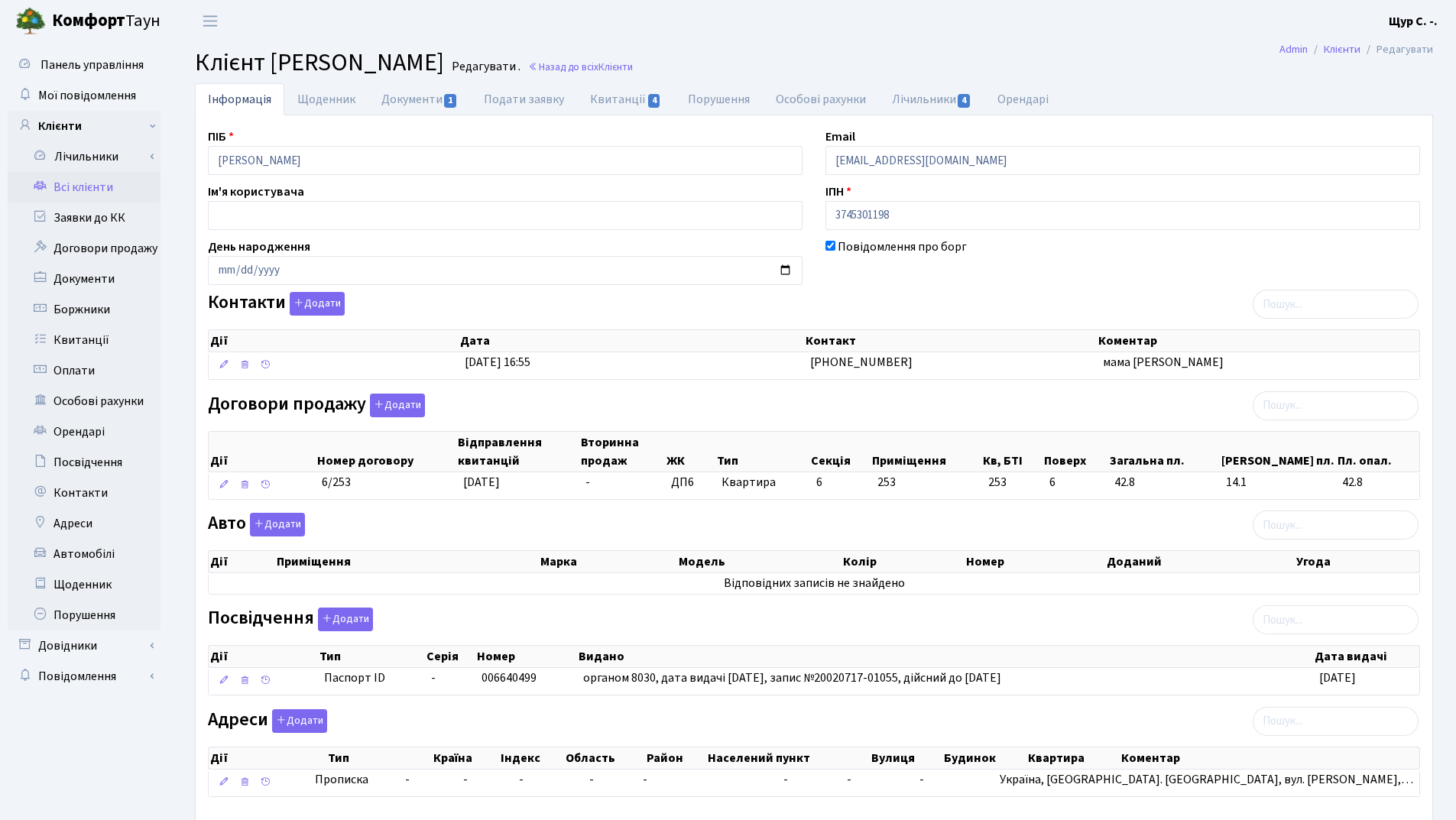
click at [88, 192] on link "Всі клієнти" at bounding box center [84, 187] width 153 height 31
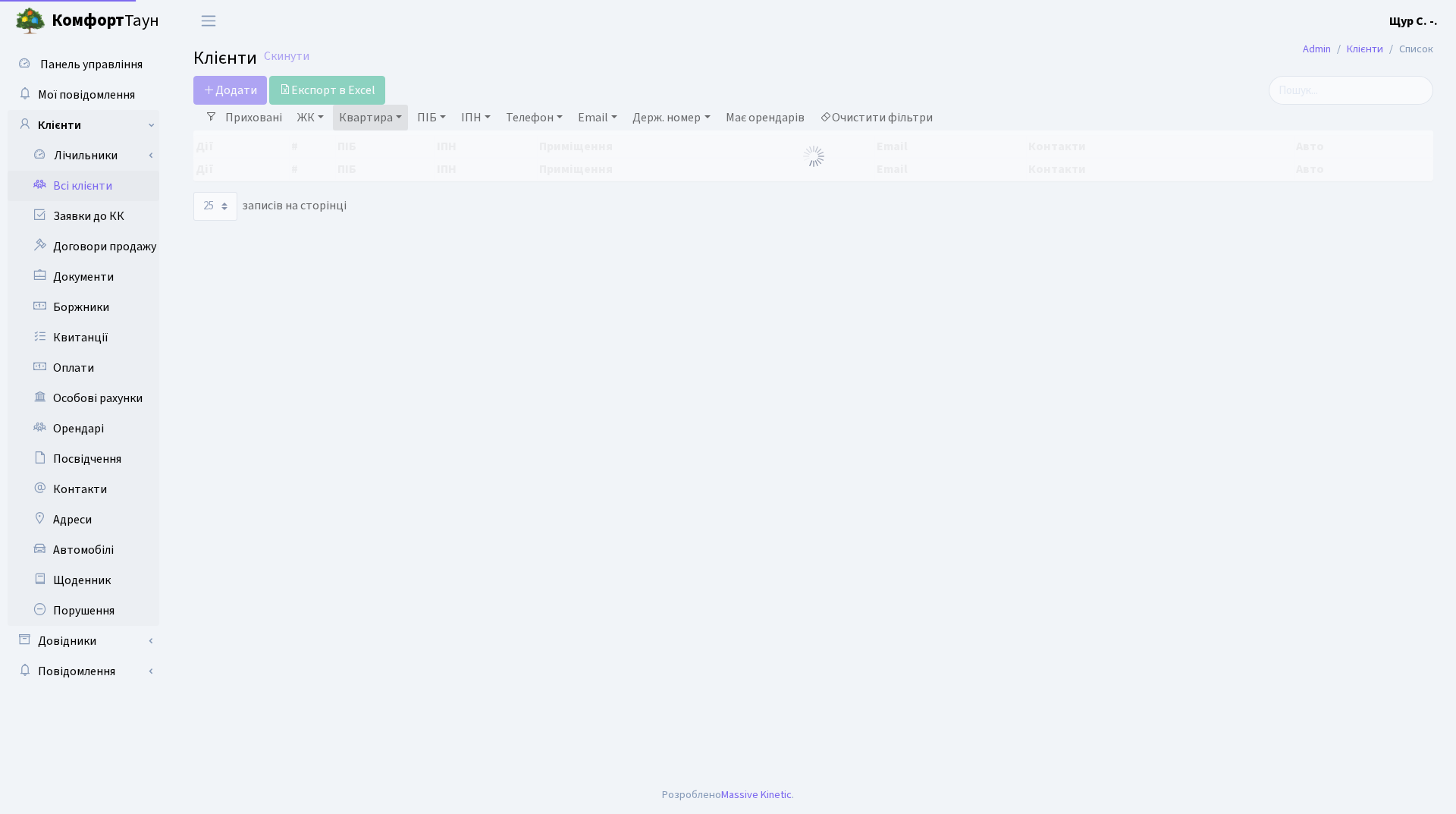
select select "25"
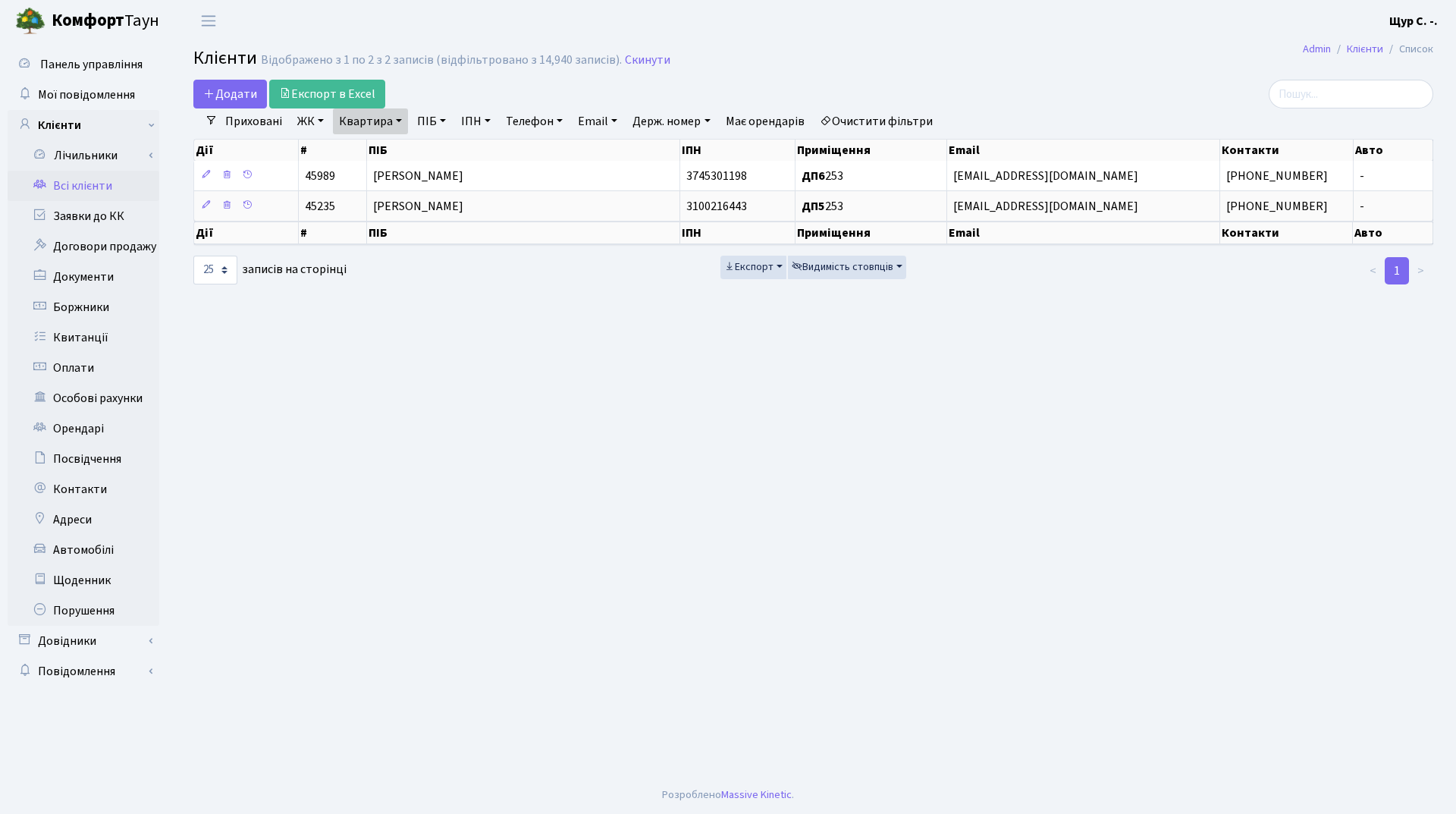
click at [394, 126] on link "Квартира" at bounding box center [370, 121] width 75 height 26
click at [397, 146] on input "253" at bounding box center [378, 151] width 89 height 29
type input "288"
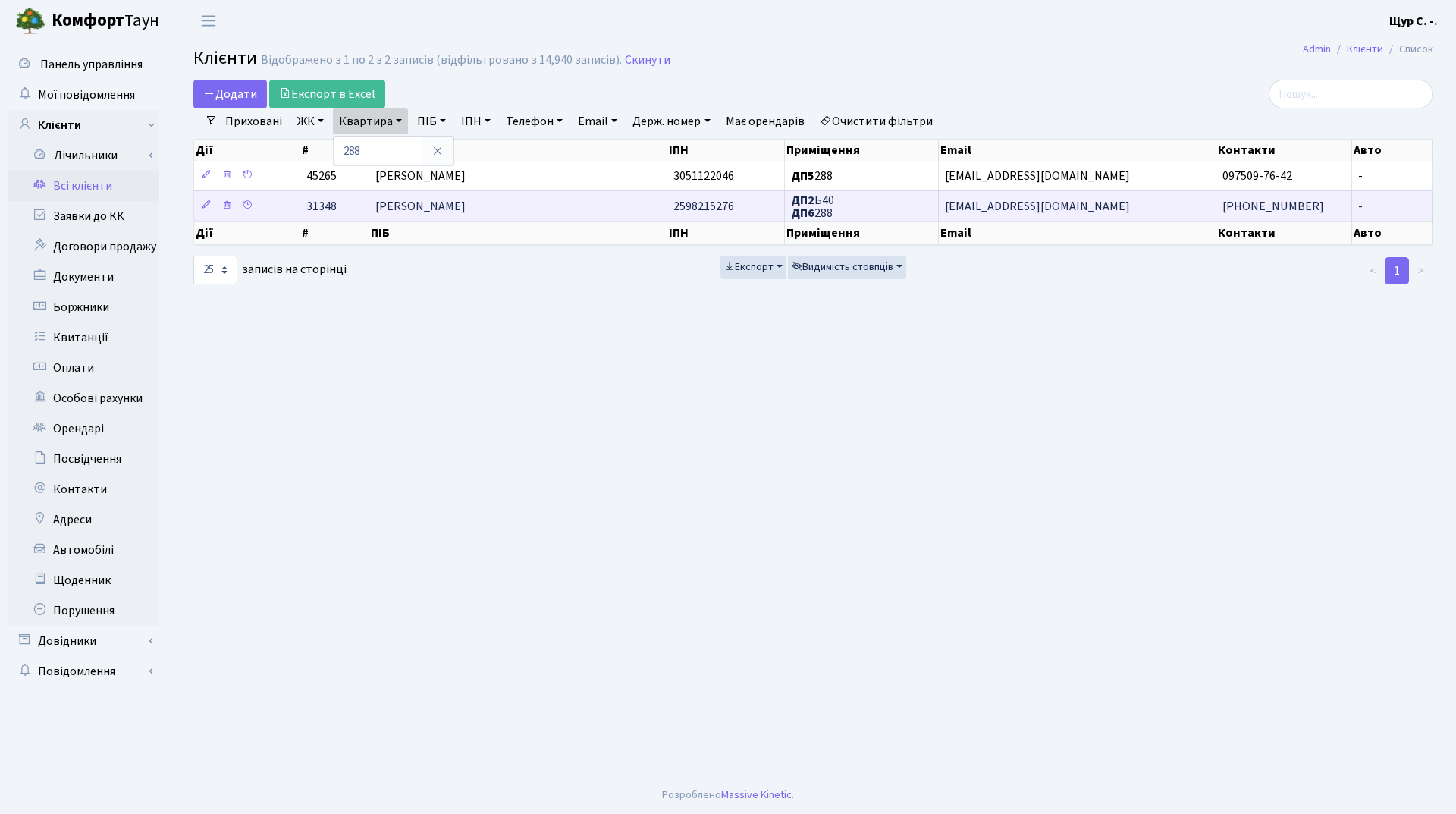
click at [439, 205] on span "[PERSON_NAME]" at bounding box center [421, 206] width 91 height 16
